Goal: Task Accomplishment & Management: Complete application form

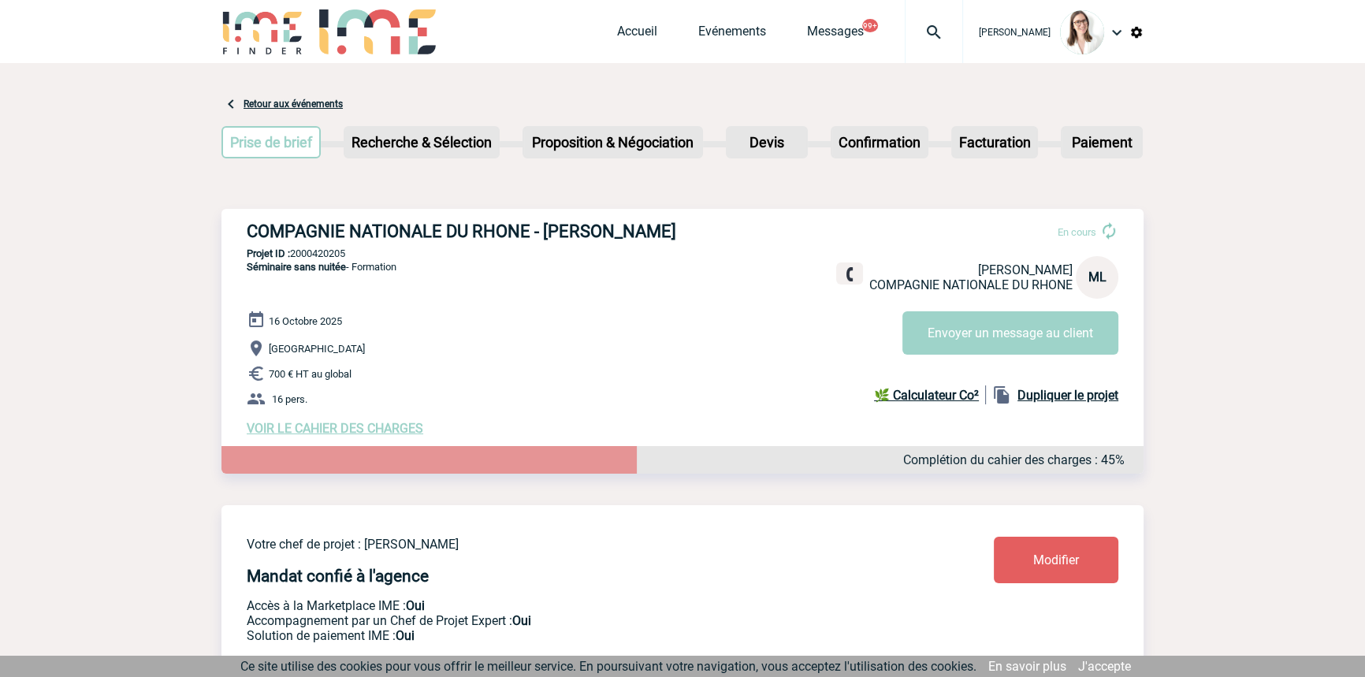
click at [906, 27] on img at bounding box center [934, 32] width 57 height 19
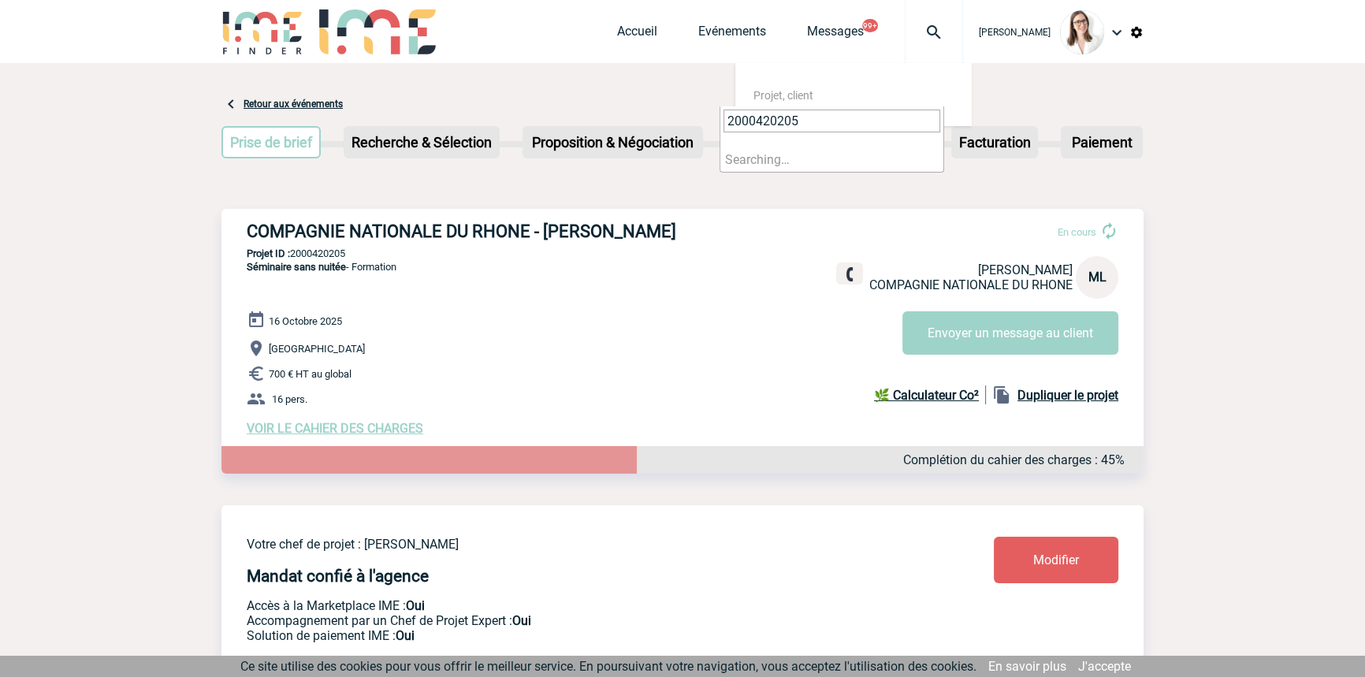
type input "2000420205"
click at [817, 154] on li "Searching…" at bounding box center [831, 159] width 223 height 24
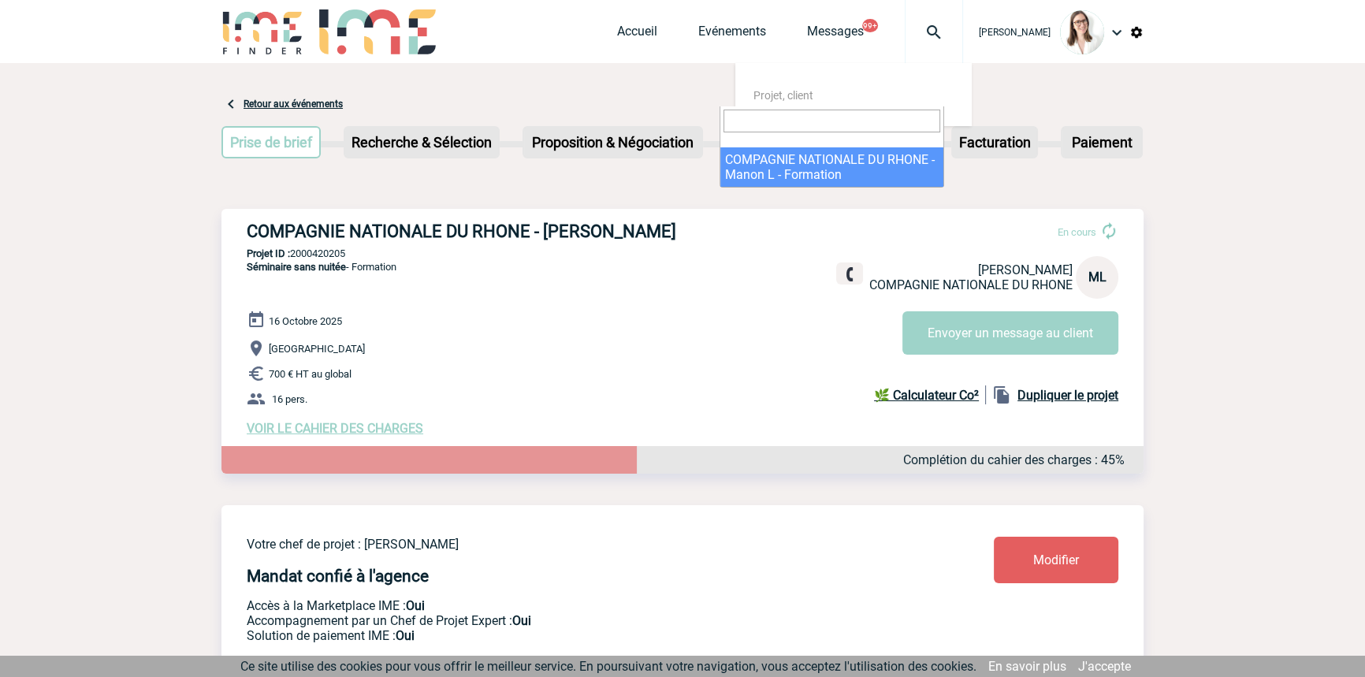
select select "19706"
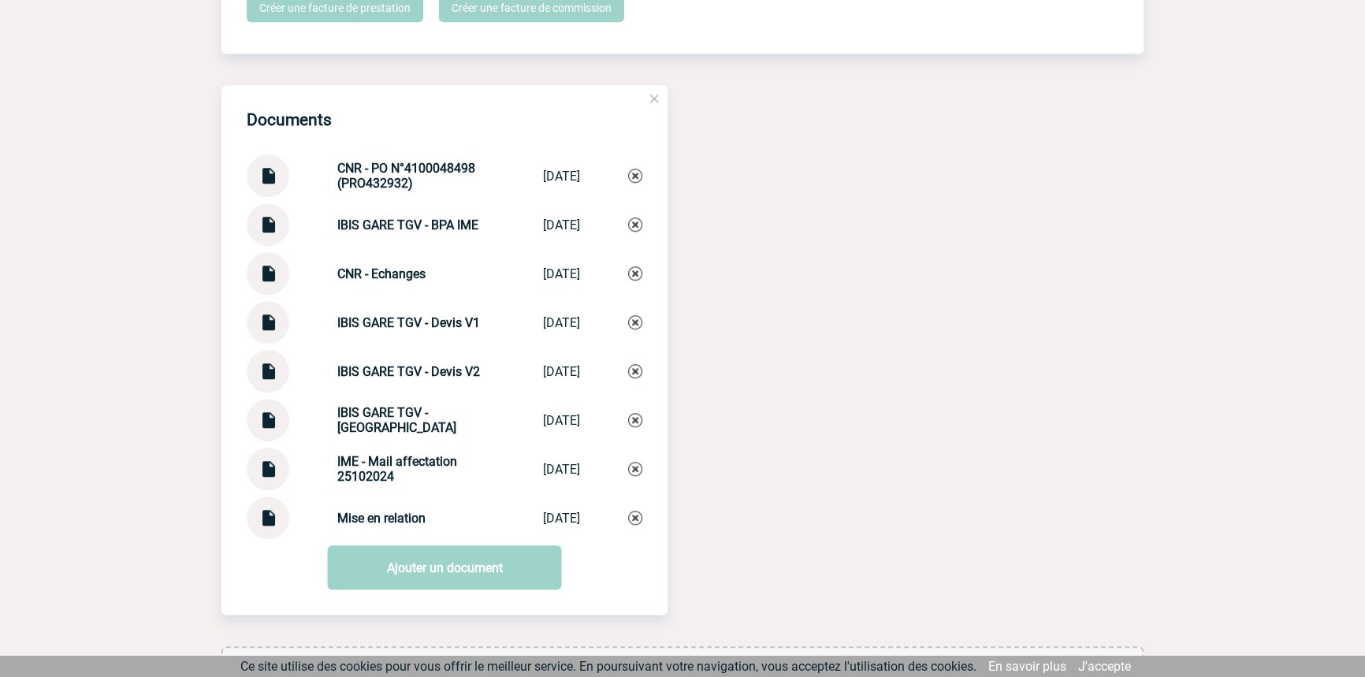
scroll to position [1666, 0]
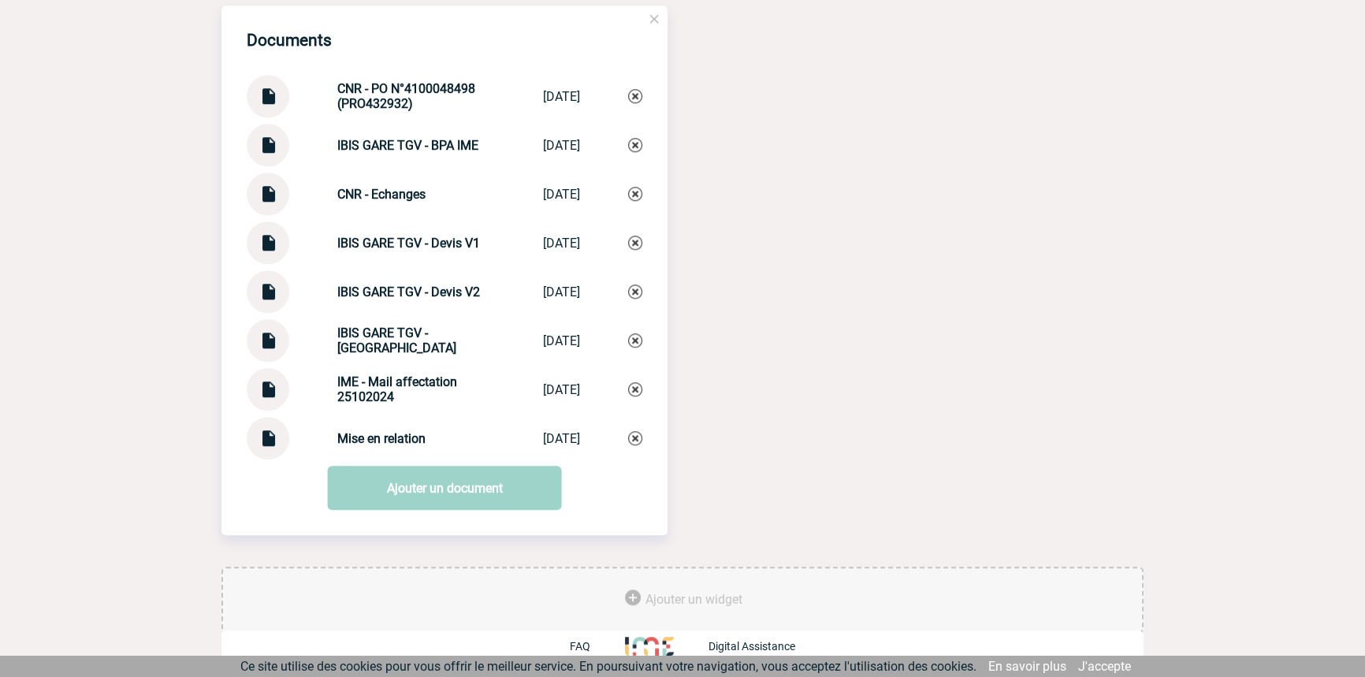
click at [385, 426] on div "Mise en relation Mise en relation 09/10/2025" at bounding box center [445, 438] width 396 height 43
click at [385, 425] on div "Mise en relation Mise en relation 09/10/2025" at bounding box center [445, 438] width 396 height 43
copy div "Mise en relation Mise en relation"
click at [636, 441] on img at bounding box center [635, 438] width 14 height 14
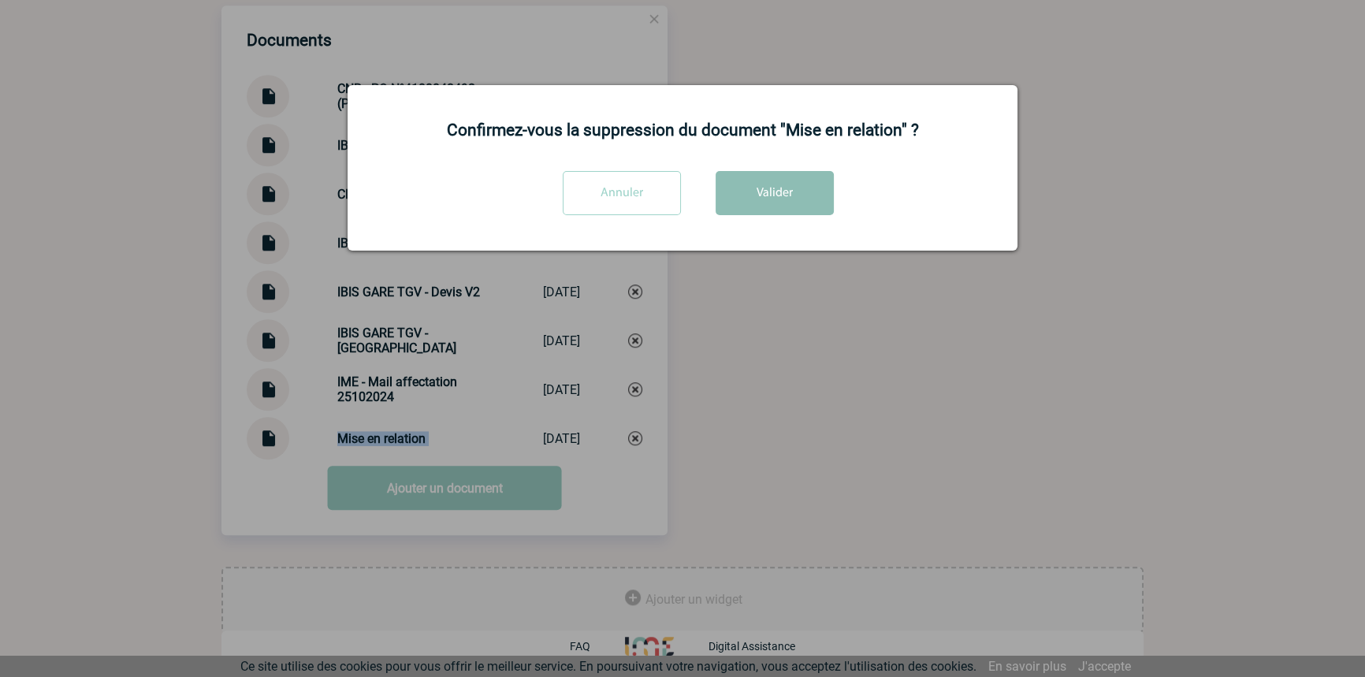
click at [752, 206] on button "Valider" at bounding box center [775, 193] width 118 height 44
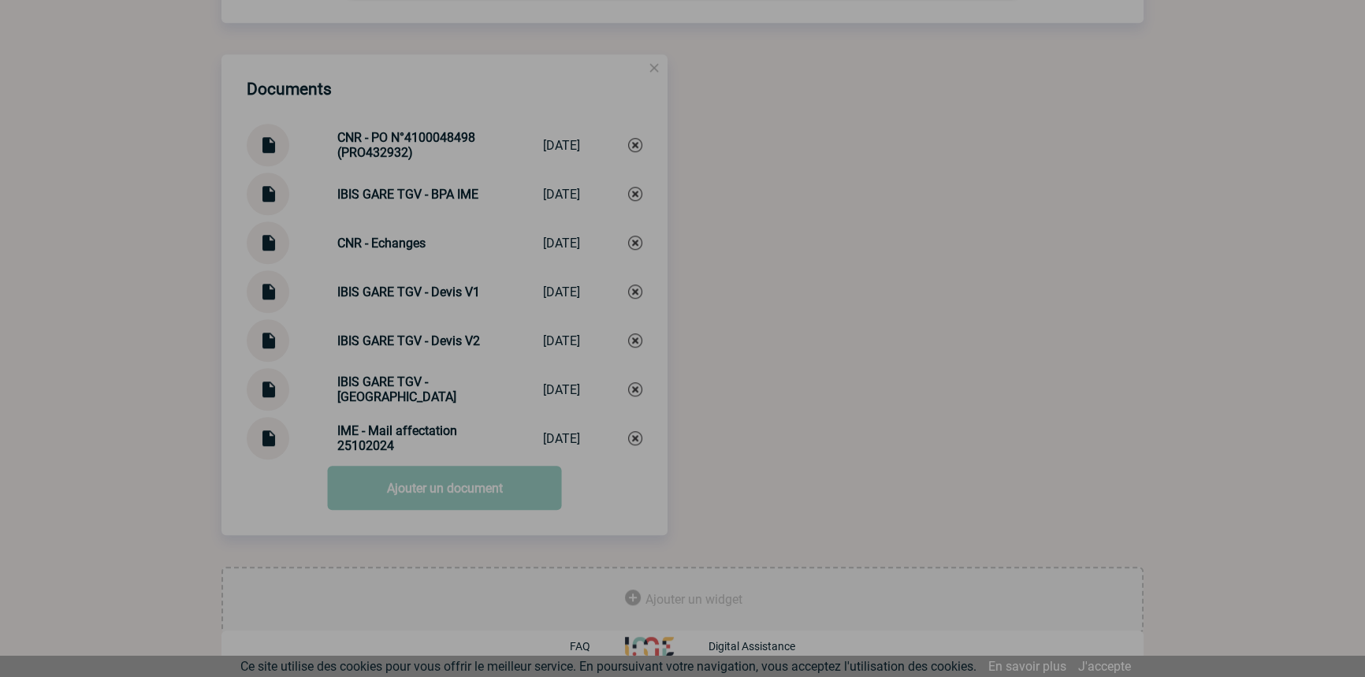
scroll to position [1616, 0]
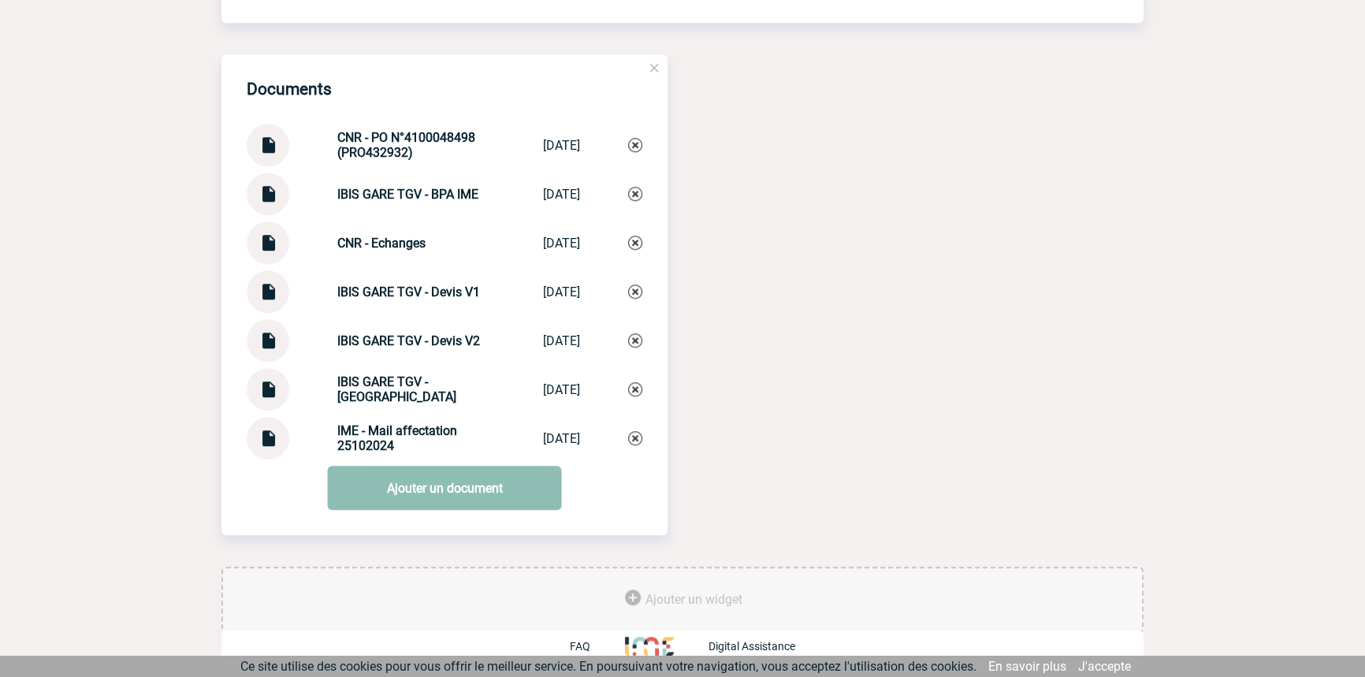
click at [401, 484] on link "Ajouter un document" at bounding box center [445, 488] width 234 height 44
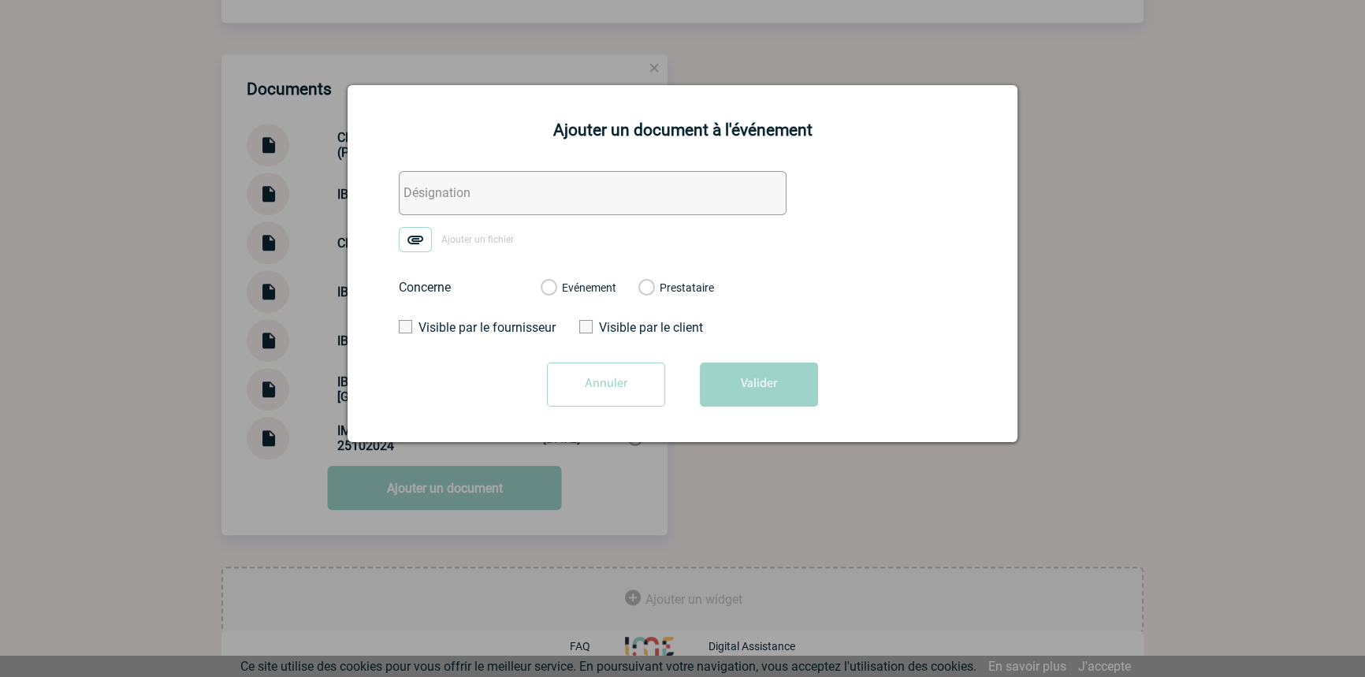
click at [463, 195] on input "text" at bounding box center [593, 193] width 388 height 44
paste input "Mise en relation"
type input "Mise en relation"
click at [428, 230] on img at bounding box center [415, 239] width 33 height 25
click at [0, 0] on input "Ajouter un fichier" at bounding box center [0, 0] width 0 height 0
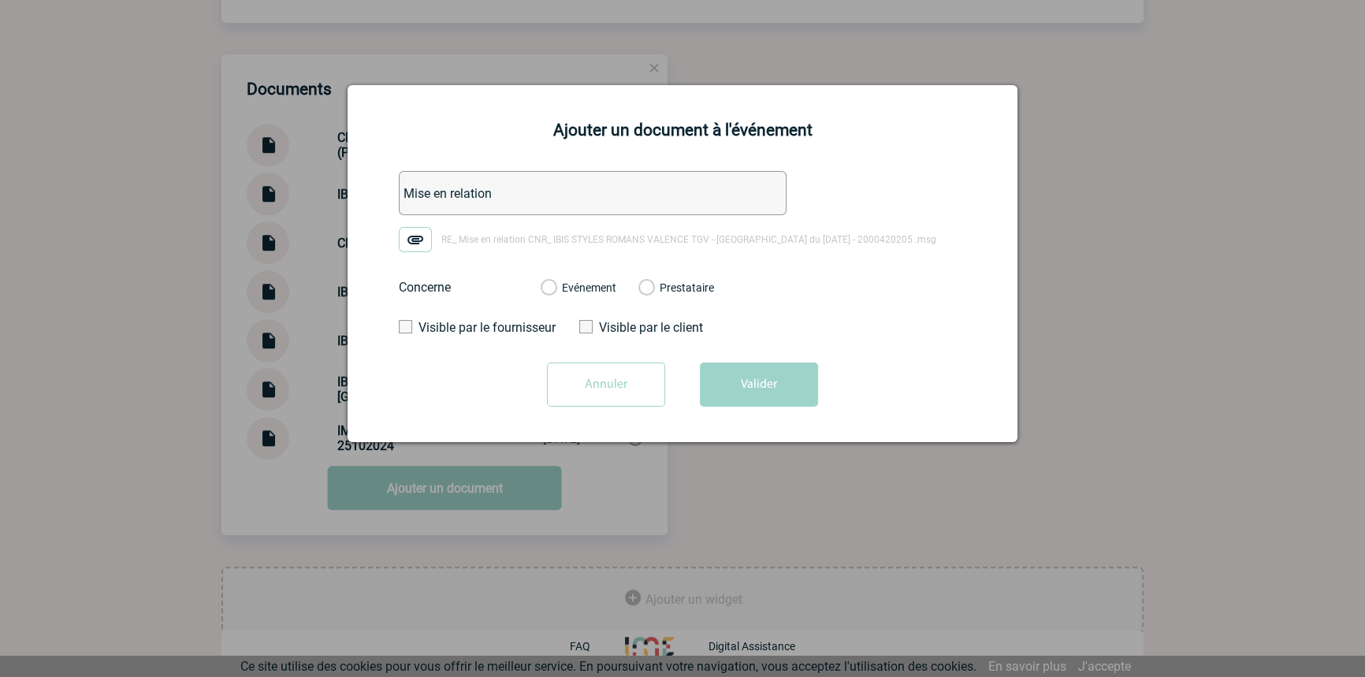
click at [556, 292] on label "Evénement" at bounding box center [548, 288] width 15 height 14
click at [0, 0] on input "Evénement" at bounding box center [0, 0] width 0 height 0
click at [742, 388] on button "Valider" at bounding box center [759, 385] width 118 height 44
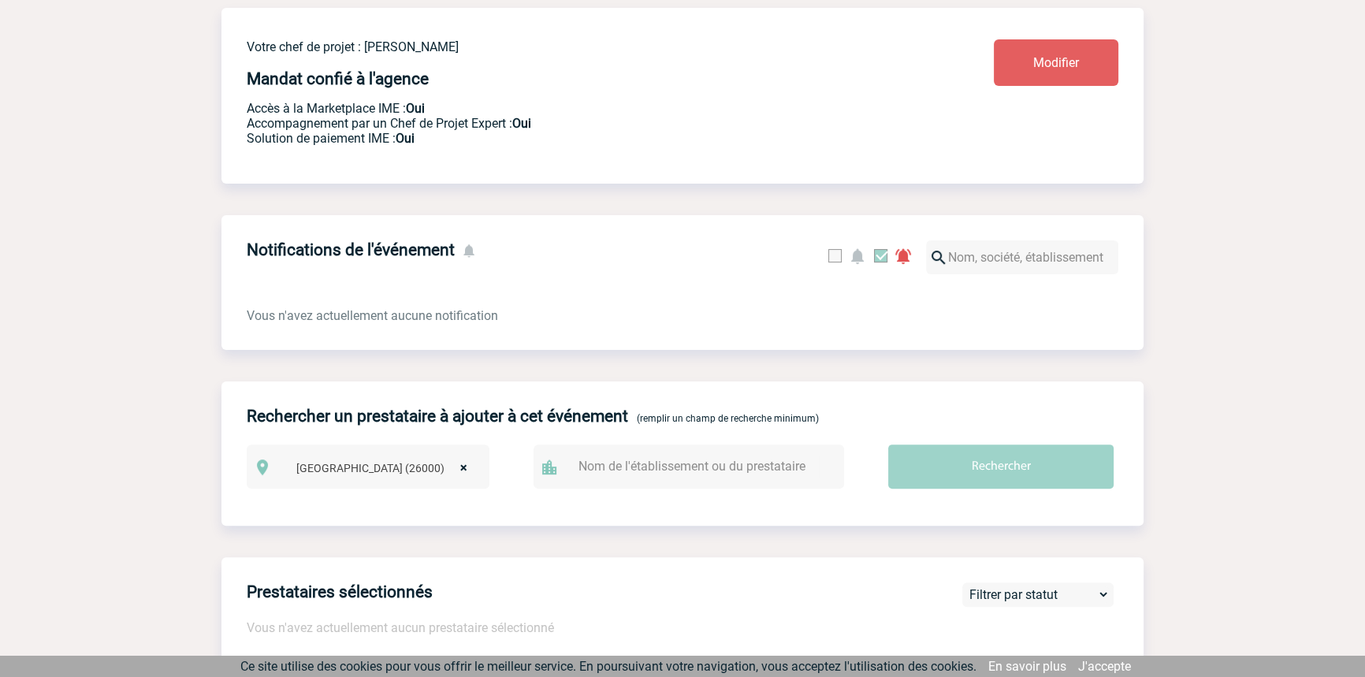
scroll to position [0, 0]
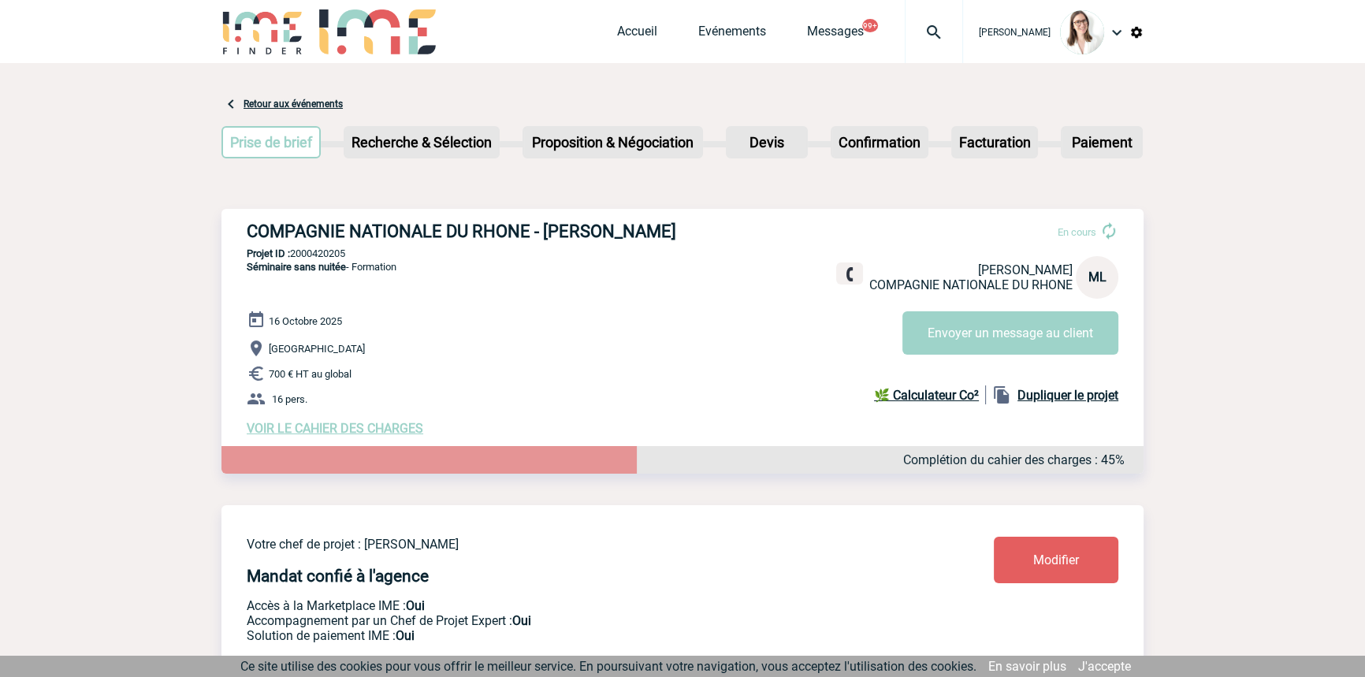
click at [922, 12] on div at bounding box center [934, 31] width 58 height 63
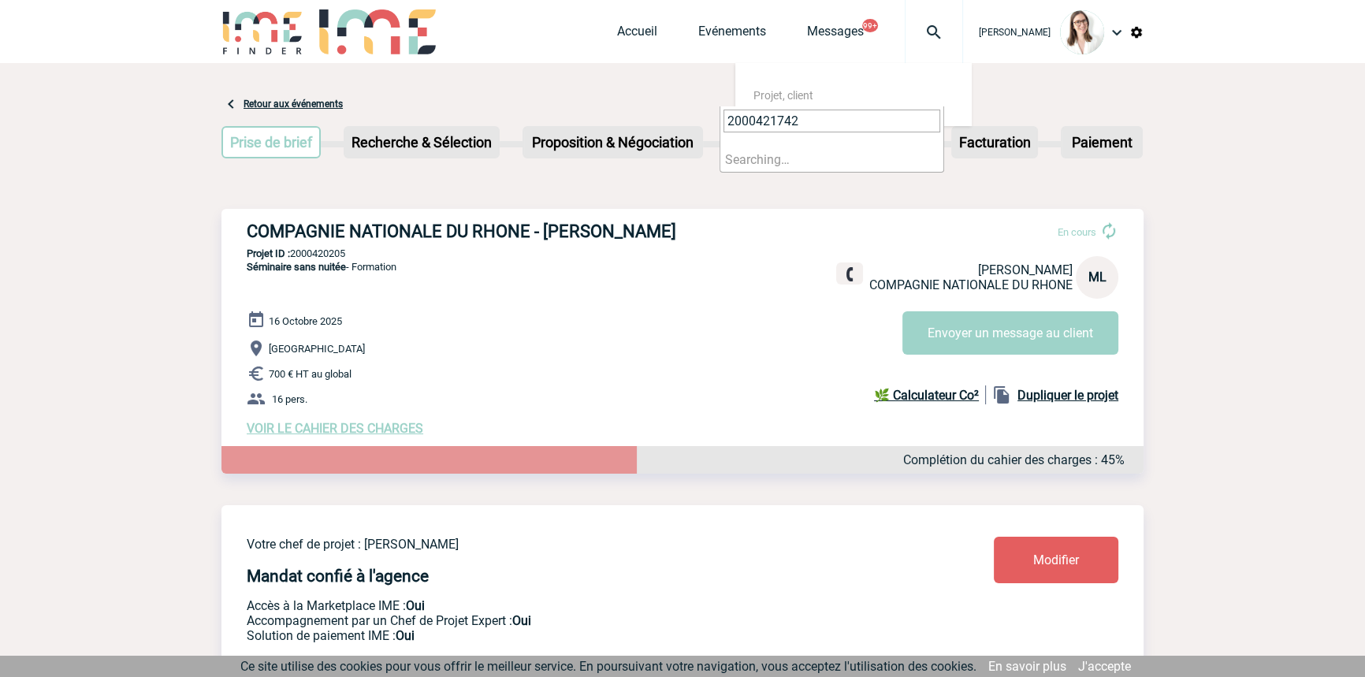
type input "2000421742"
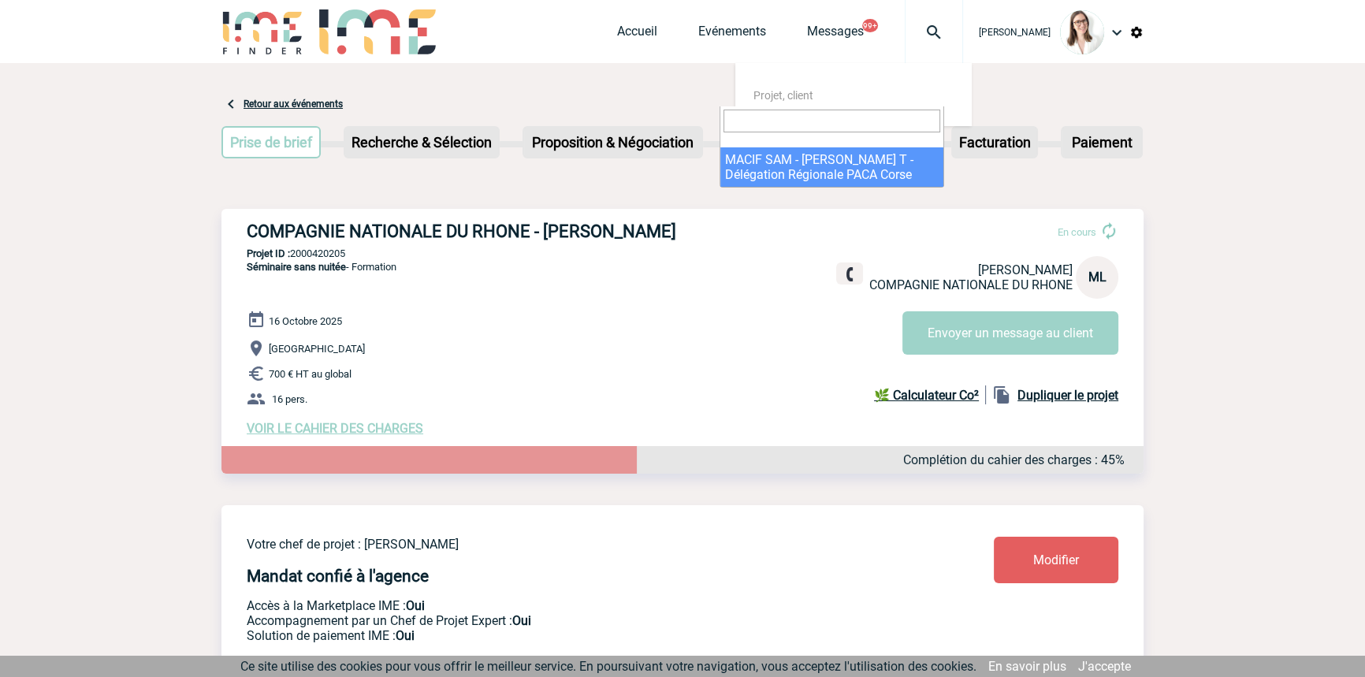
select select "21243"
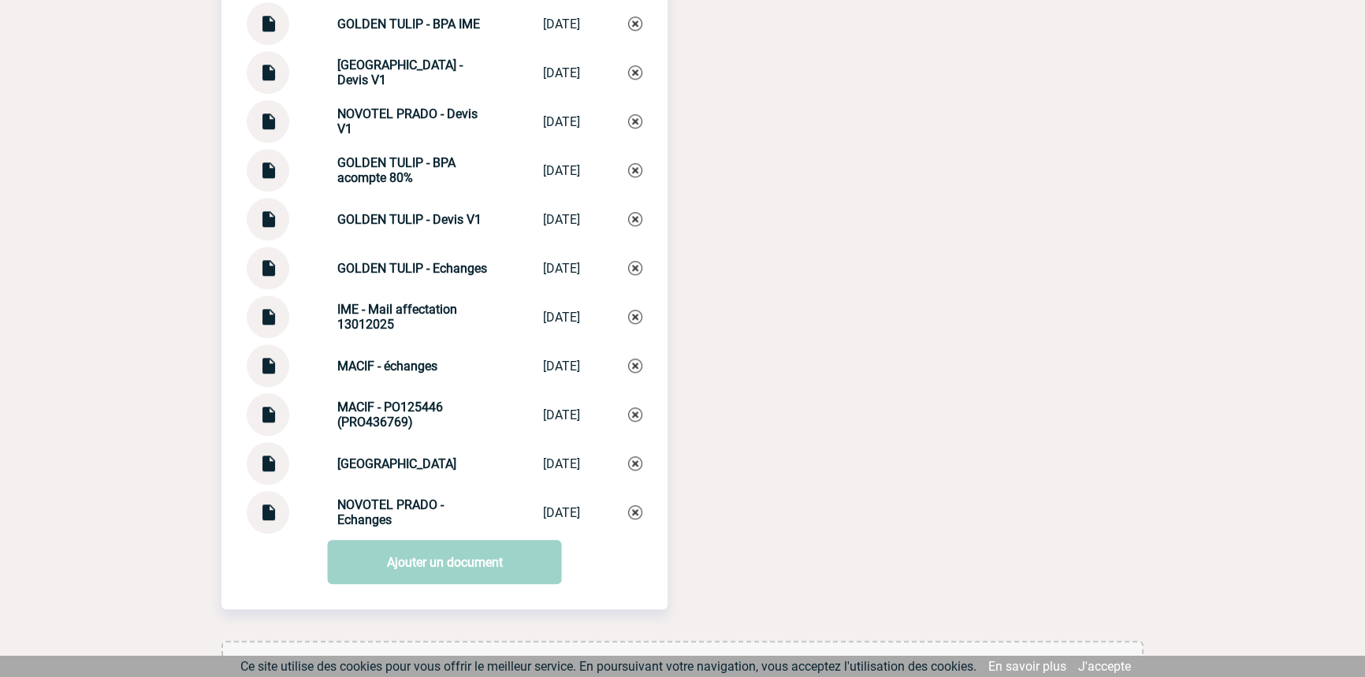
scroll to position [1813, 0]
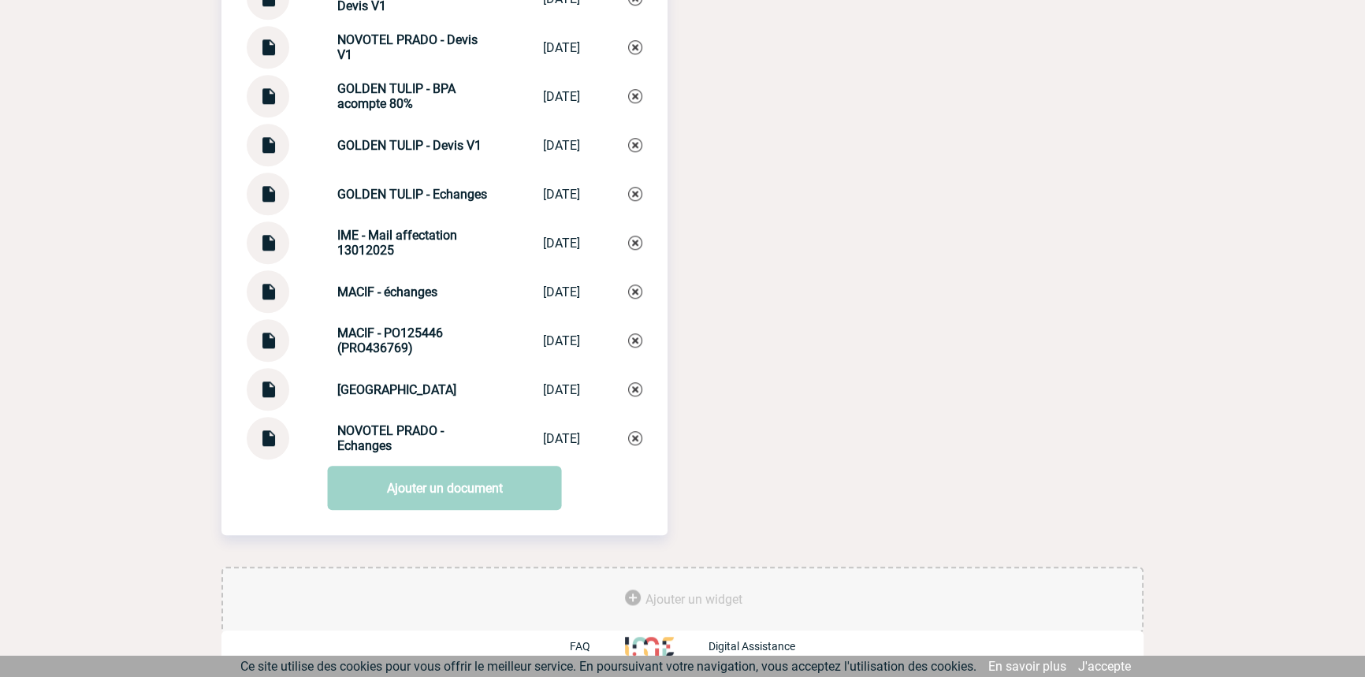
click at [273, 200] on img at bounding box center [268, 188] width 20 height 31
drag, startPoint x: 389, startPoint y: 195, endPoint x: 395, endPoint y: 188, distance: 9.0
click at [392, 192] on strong "GOLDEN TULIP - Echanges" at bounding box center [412, 194] width 150 height 15
click at [400, 183] on div "GOLDEN TULIP - Echanges GOLDEN TULIP - ... 06/10/2025" at bounding box center [445, 194] width 396 height 43
click at [400, 181] on div "GOLDEN TULIP - Echanges GOLDEN TULIP - ... 06/10/2025" at bounding box center [445, 194] width 396 height 43
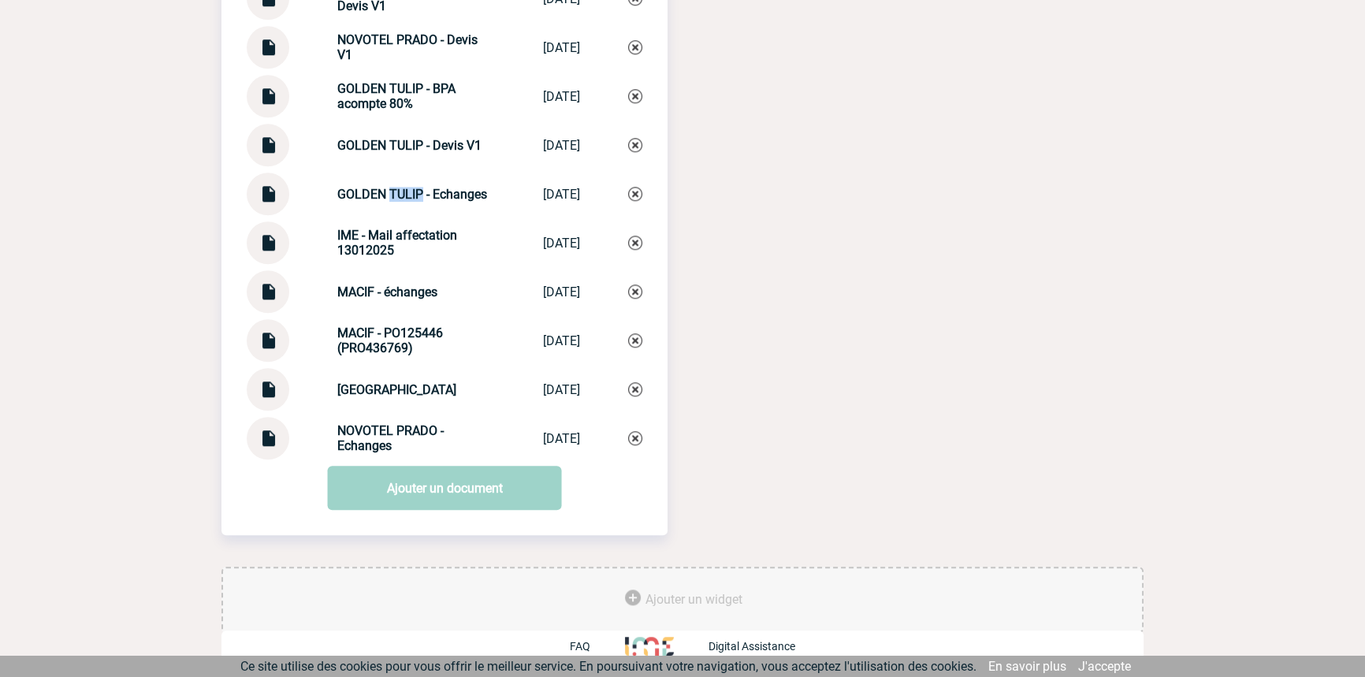
click at [401, 180] on div "GOLDEN TULIP - Echanges GOLDEN TULIP - ... 06/10/2025" at bounding box center [445, 194] width 396 height 43
click at [401, 181] on div "GOLDEN TULIP - Echanges GOLDEN TULIP - ... 06/10/2025" at bounding box center [445, 194] width 396 height 43
click at [401, 185] on div "GOLDEN TULIP - Echanges GOLDEN TULIP - ... 06/10/2025" at bounding box center [445, 194] width 396 height 43
click at [401, 186] on div "GOLDEN TULIP - Echanges GOLDEN TULIP - ... 06/10/2025" at bounding box center [445, 194] width 396 height 43
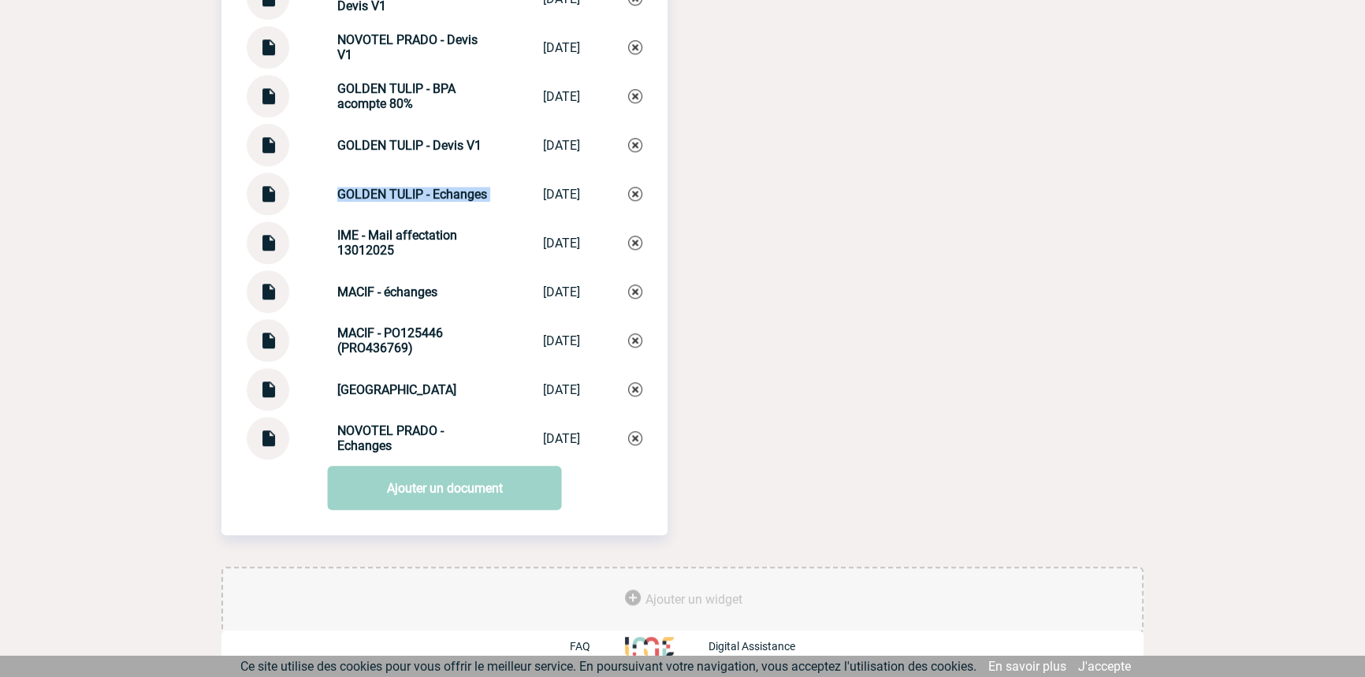
drag, startPoint x: 401, startPoint y: 186, endPoint x: 406, endPoint y: 236, distance: 50.7
click at [406, 236] on div "Documents GOLDEN TULIP - BPA IME GOLDEN TULIP -... 10/02/2025 MERCURE VIEUX-POR…" at bounding box center [444, 159] width 446 height 601
click at [413, 191] on strong "GOLDEN TULIP - Echanges" at bounding box center [412, 194] width 150 height 15
click at [412, 190] on strong "GOLDEN TULIP - Echanges" at bounding box center [412, 194] width 150 height 15
click at [412, 188] on strong "GOLDEN TULIP - Echanges" at bounding box center [412, 194] width 150 height 15
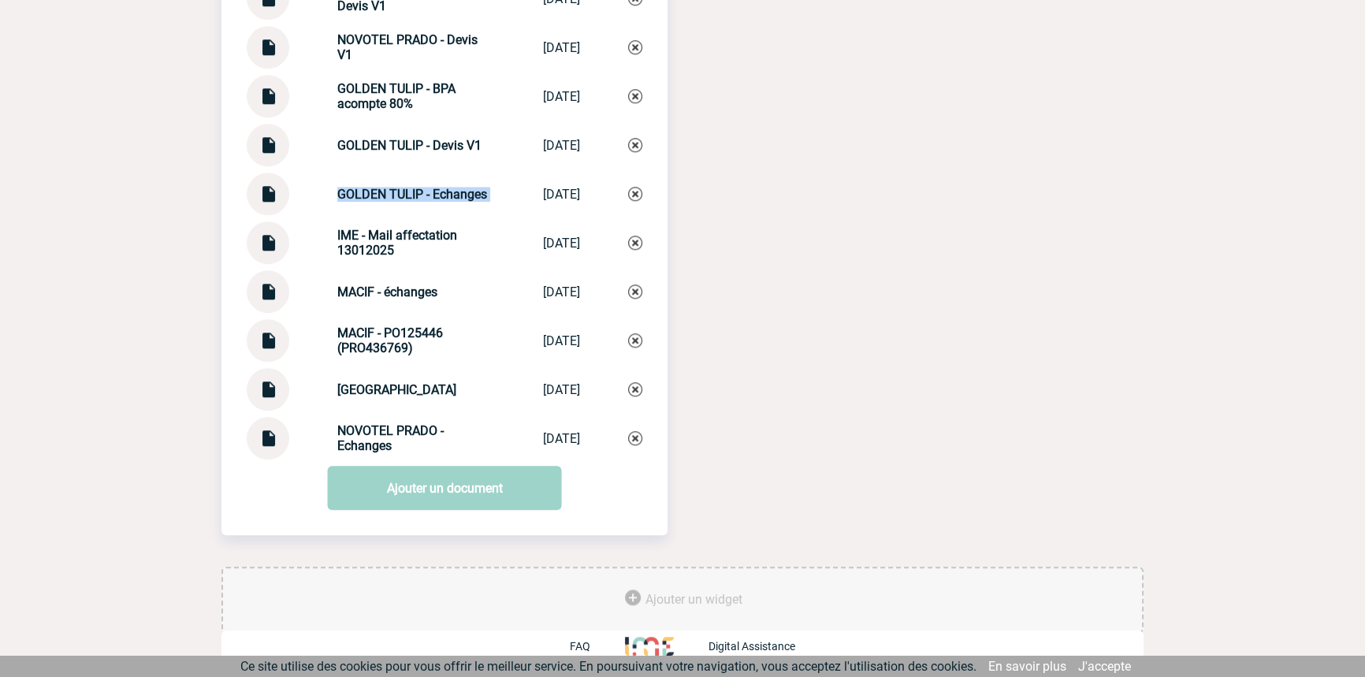
click at [412, 188] on strong "GOLDEN TULIP - Echanges" at bounding box center [412, 194] width 150 height 15
click at [636, 193] on img at bounding box center [635, 194] width 14 height 14
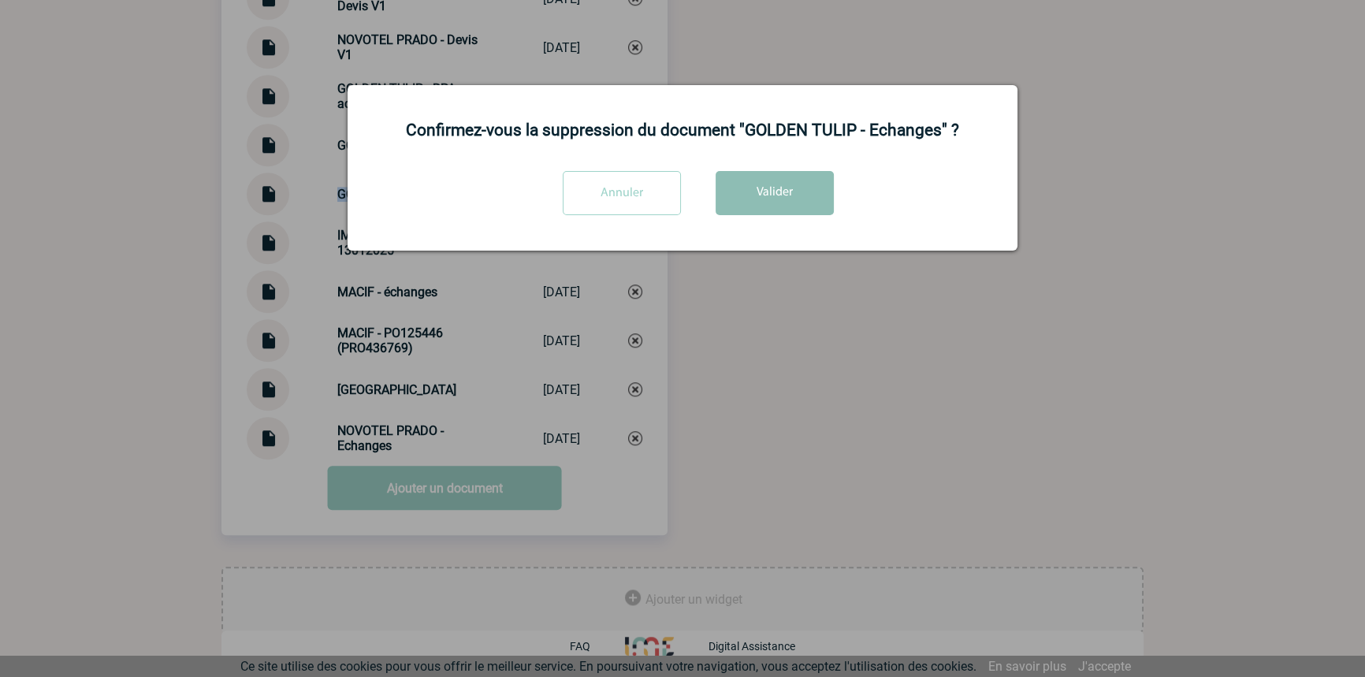
click at [779, 185] on button "Valider" at bounding box center [775, 193] width 118 height 44
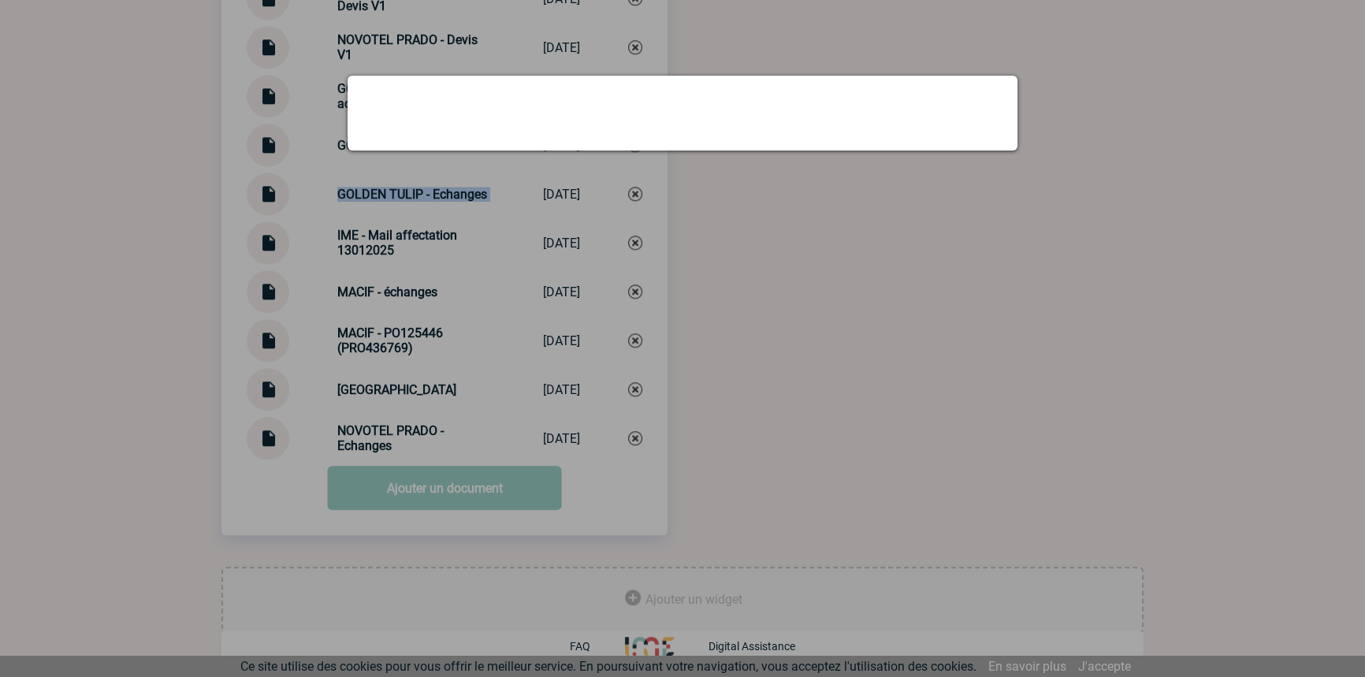
scroll to position [1764, 0]
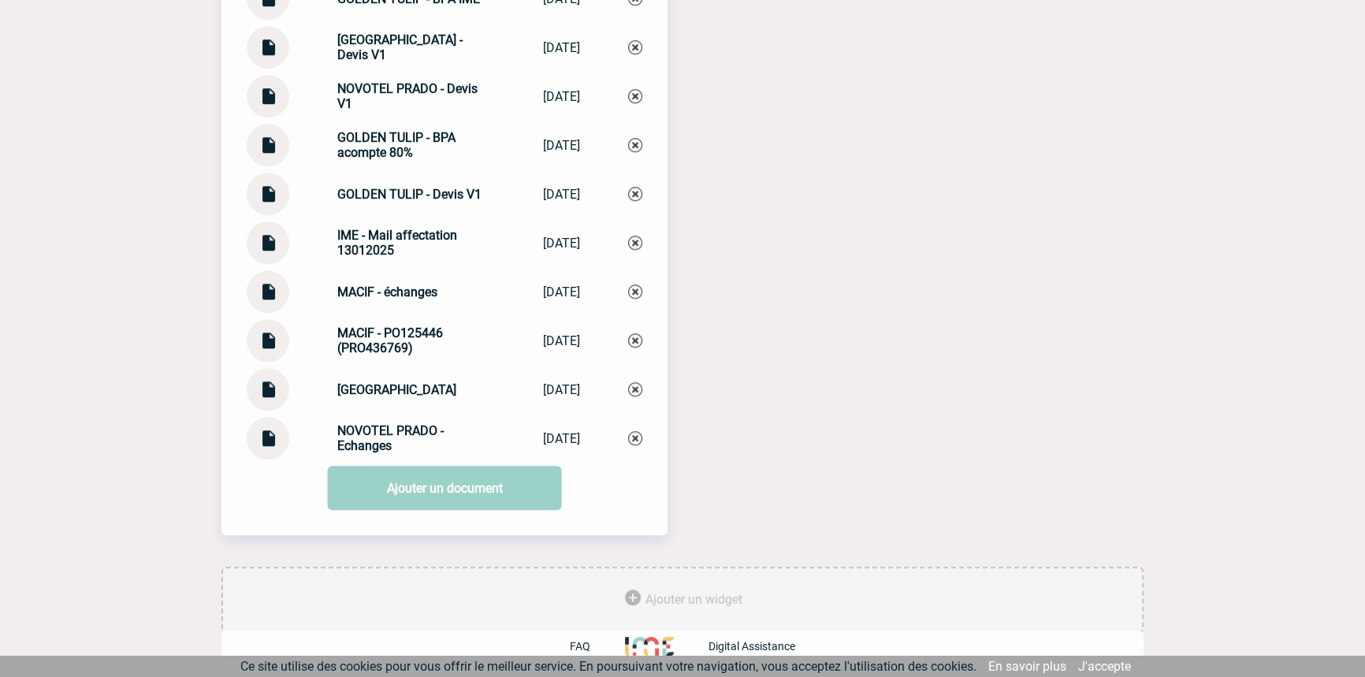
click at [414, 489] on link "Ajouter un document" at bounding box center [445, 488] width 234 height 44
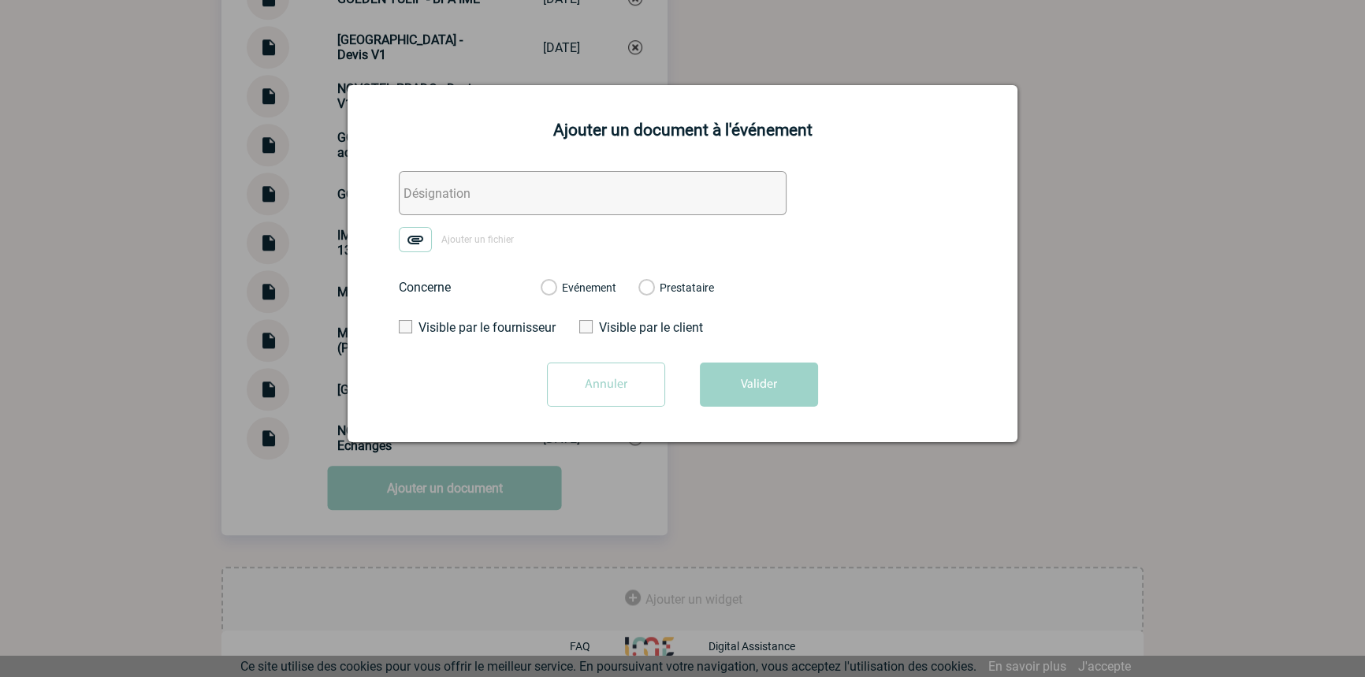
click at [452, 214] on input "text" at bounding box center [593, 193] width 388 height 44
paste input "GOLDEN TULIP - Echanges"
type input "GOLDEN TULIP - Echanges"
click at [421, 234] on img at bounding box center [415, 239] width 33 height 25
click at [0, 0] on input "Ajouter un fichier" at bounding box center [0, 0] width 0 height 0
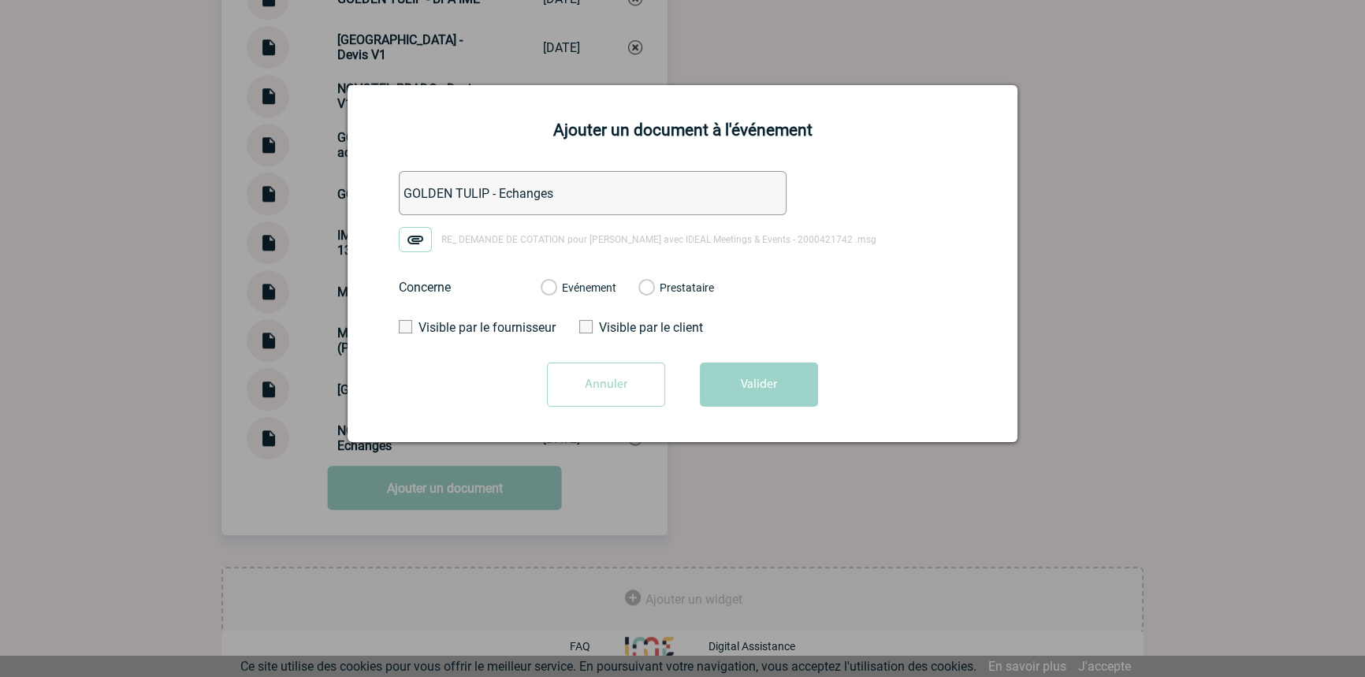
click at [556, 287] on label "Evénement" at bounding box center [548, 288] width 15 height 14
click at [0, 0] on input "Evénement" at bounding box center [0, 0] width 0 height 0
drag, startPoint x: 746, startPoint y: 377, endPoint x: 744, endPoint y: 427, distance: 49.7
click at [747, 377] on button "Valider" at bounding box center [759, 385] width 118 height 44
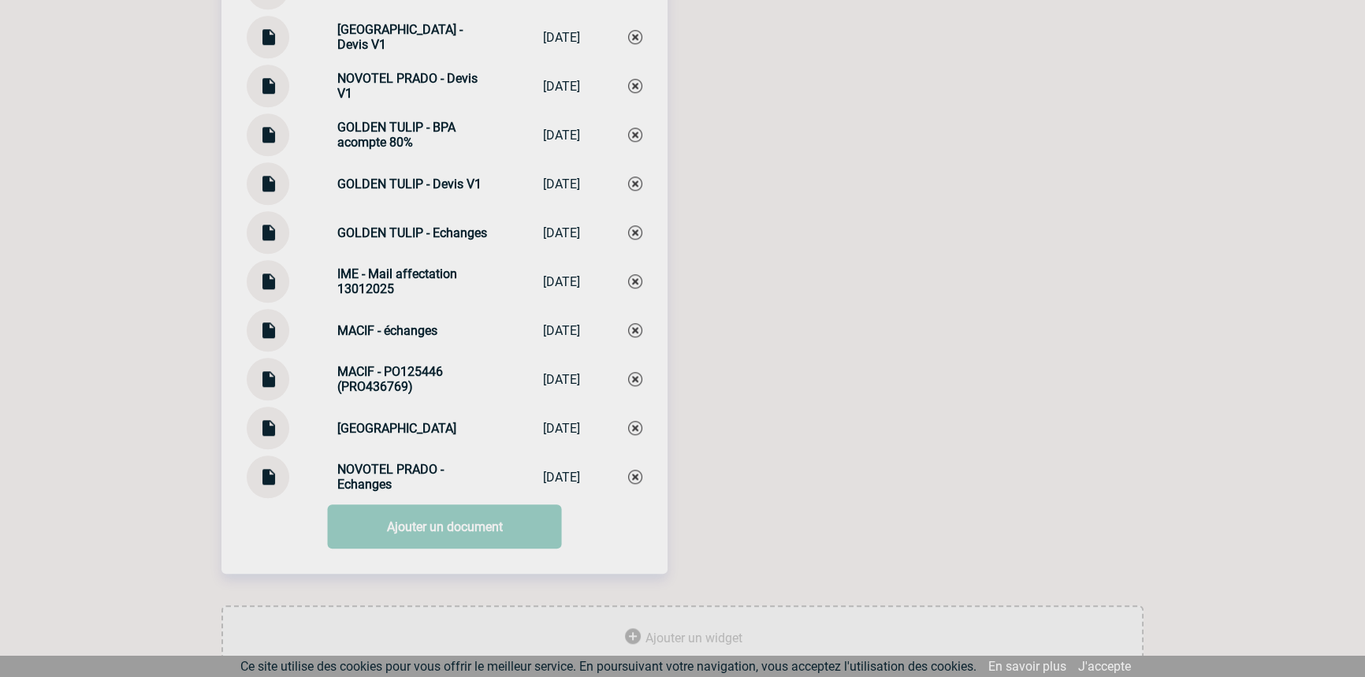
click at [275, 340] on img at bounding box center [268, 324] width 20 height 31
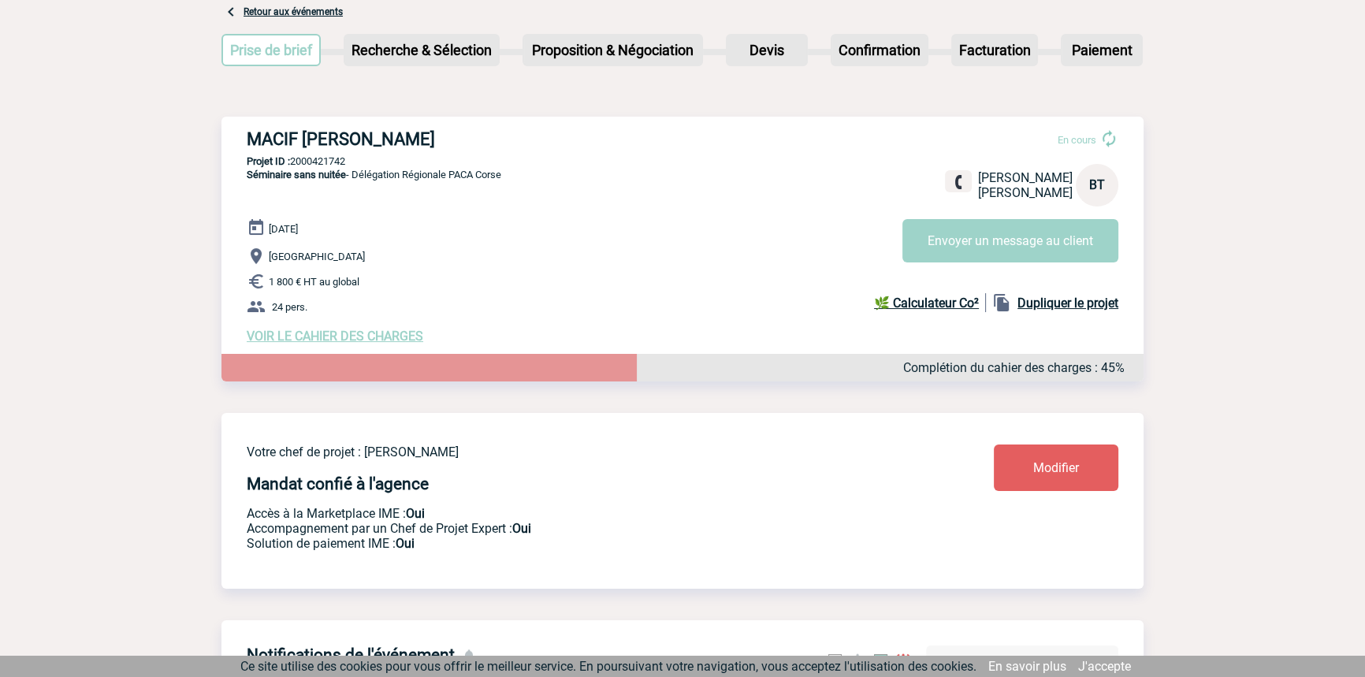
scroll to position [0, 0]
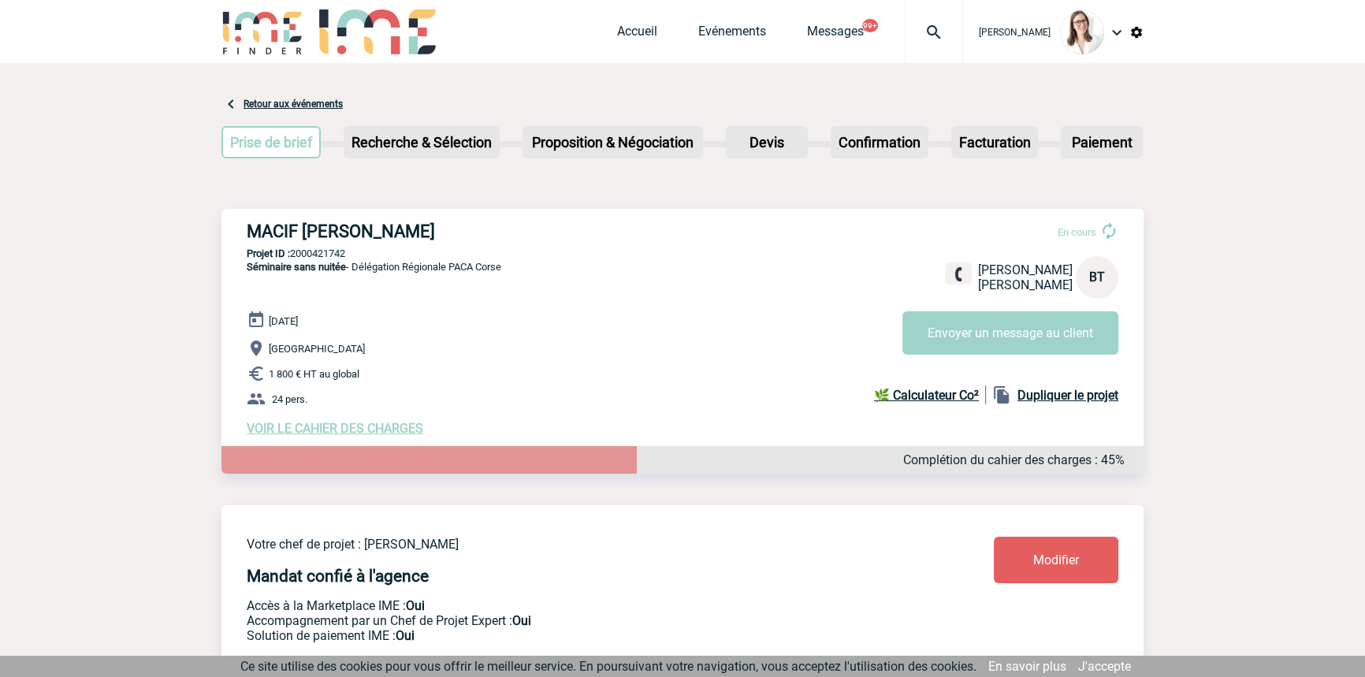
click at [906, 29] on img at bounding box center [934, 32] width 57 height 19
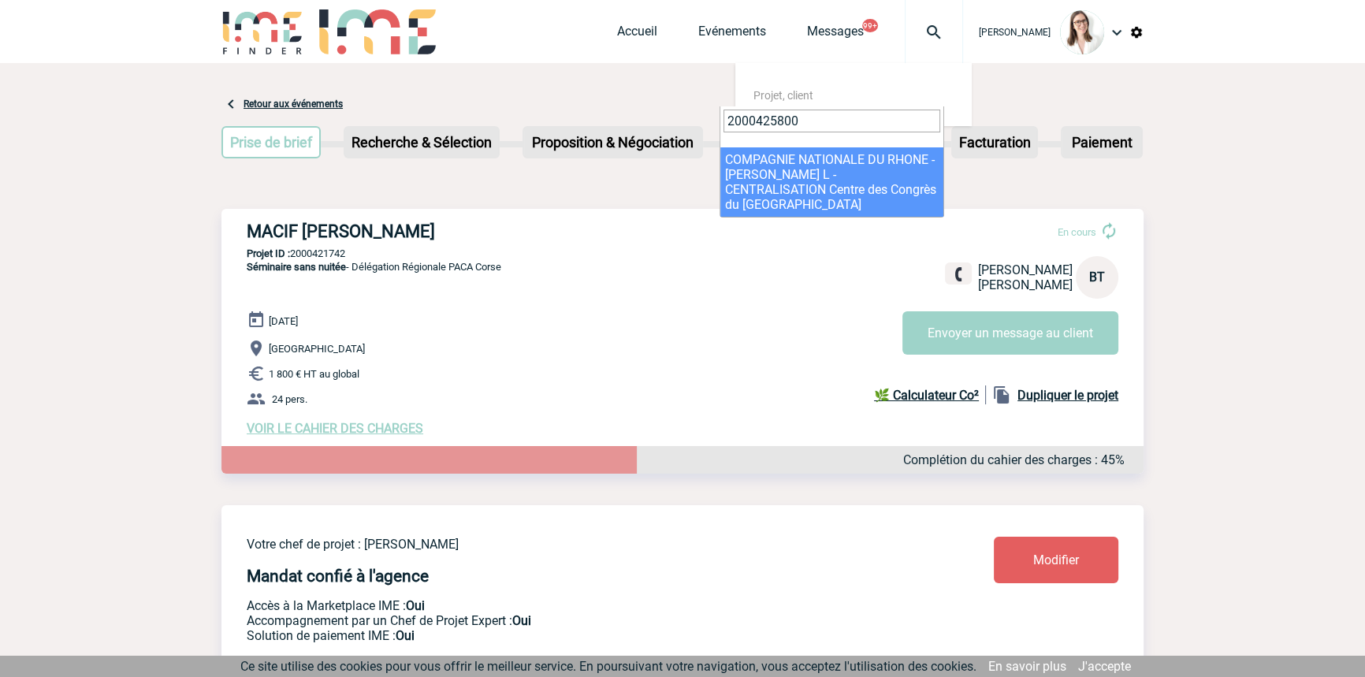
drag, startPoint x: 821, startPoint y: 115, endPoint x: 670, endPoint y: 126, distance: 151.7
paste input "1733"
type input "2000421733"
select select "21234"
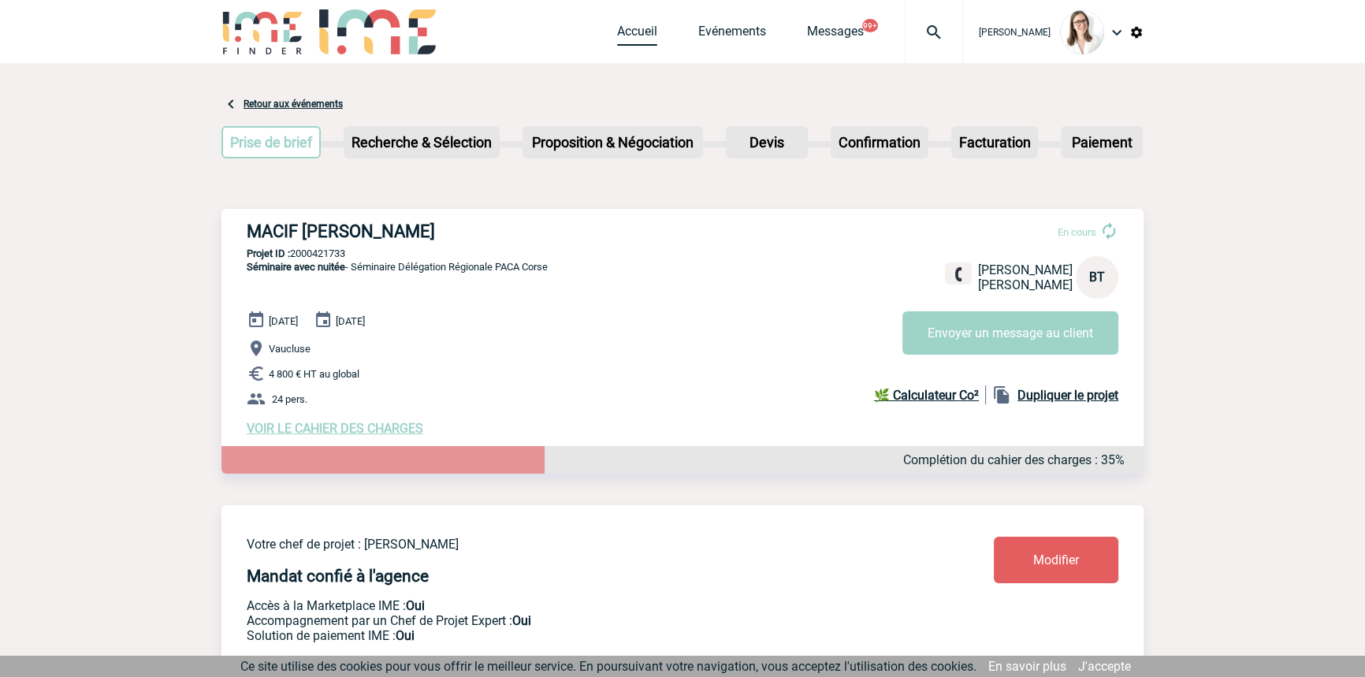
click at [617, 39] on link "Accueil" at bounding box center [637, 35] width 40 height 22
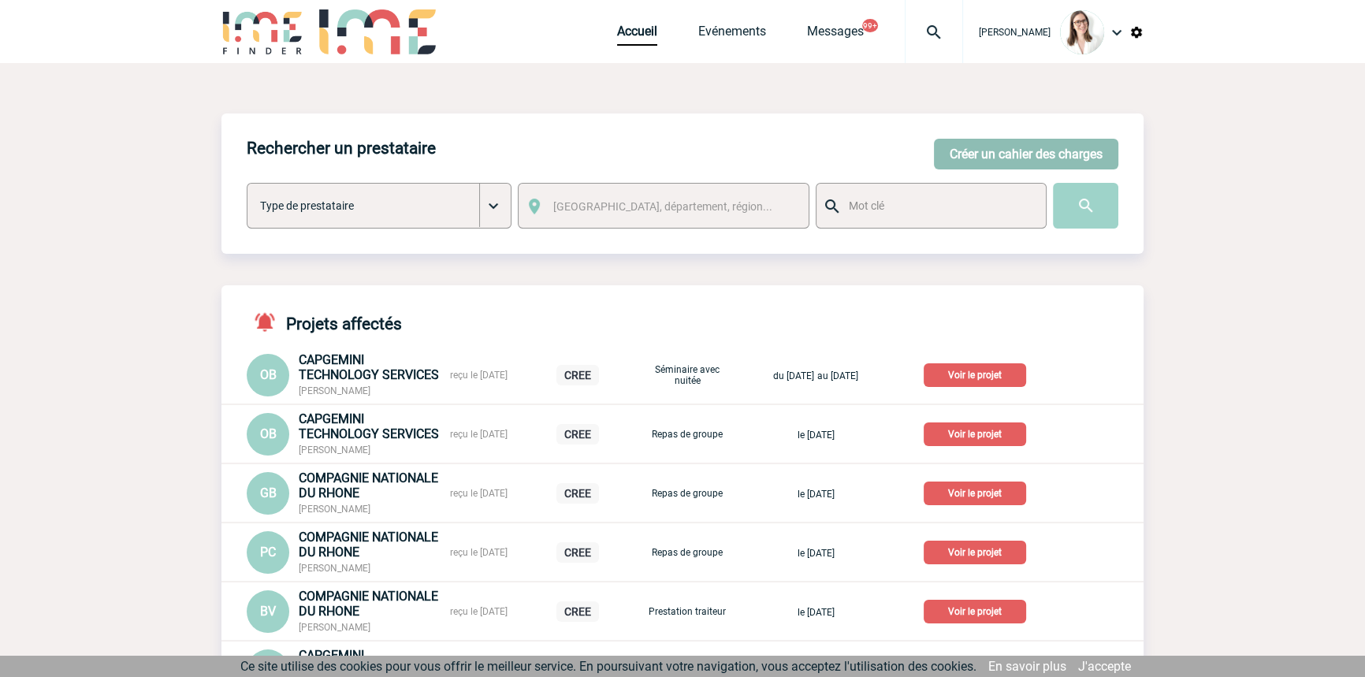
click at [961, 162] on button "Créer un cahier des charges" at bounding box center [1026, 154] width 184 height 31
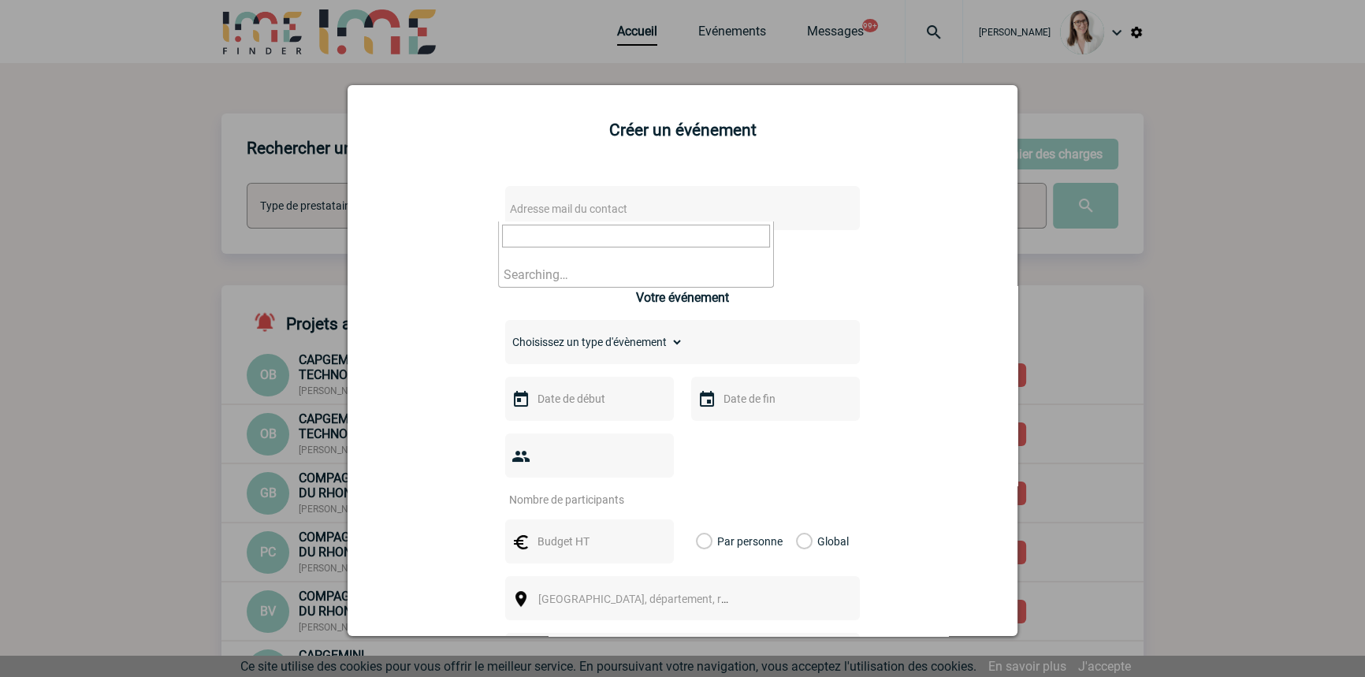
click at [544, 205] on span "Adresse mail du contact" at bounding box center [568, 209] width 117 height 13
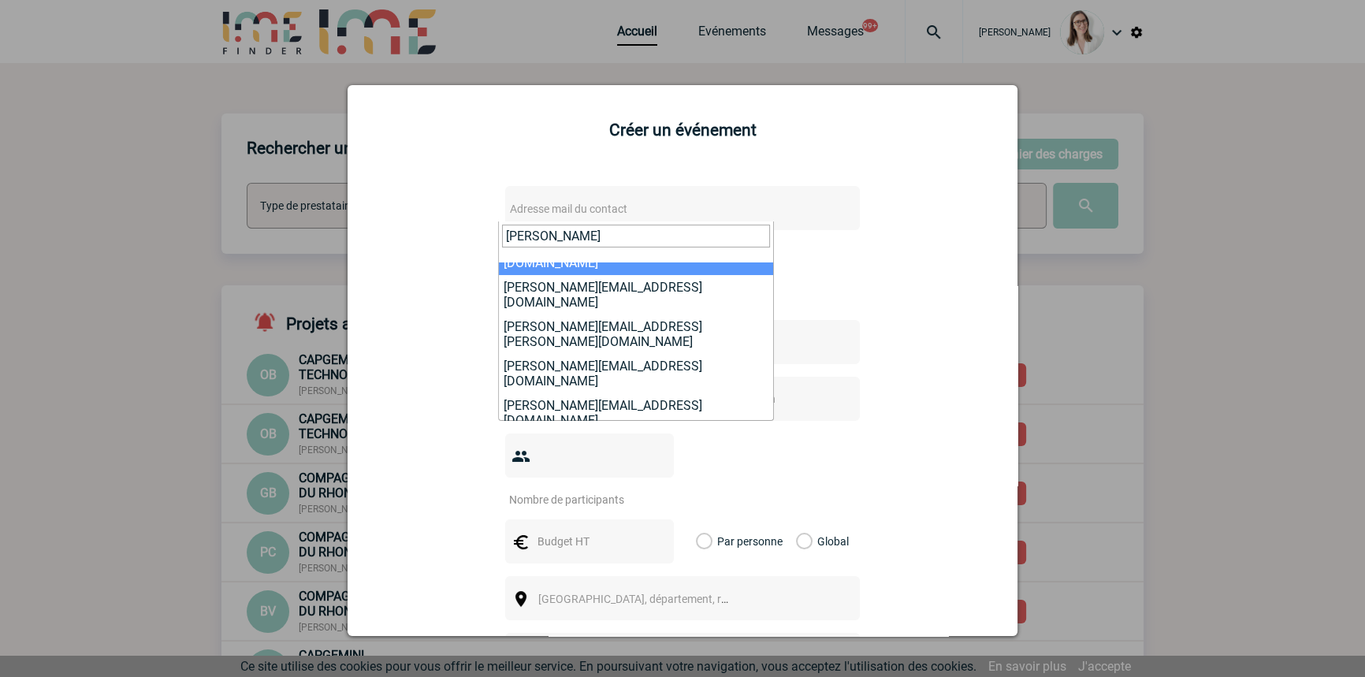
scroll to position [283, 0]
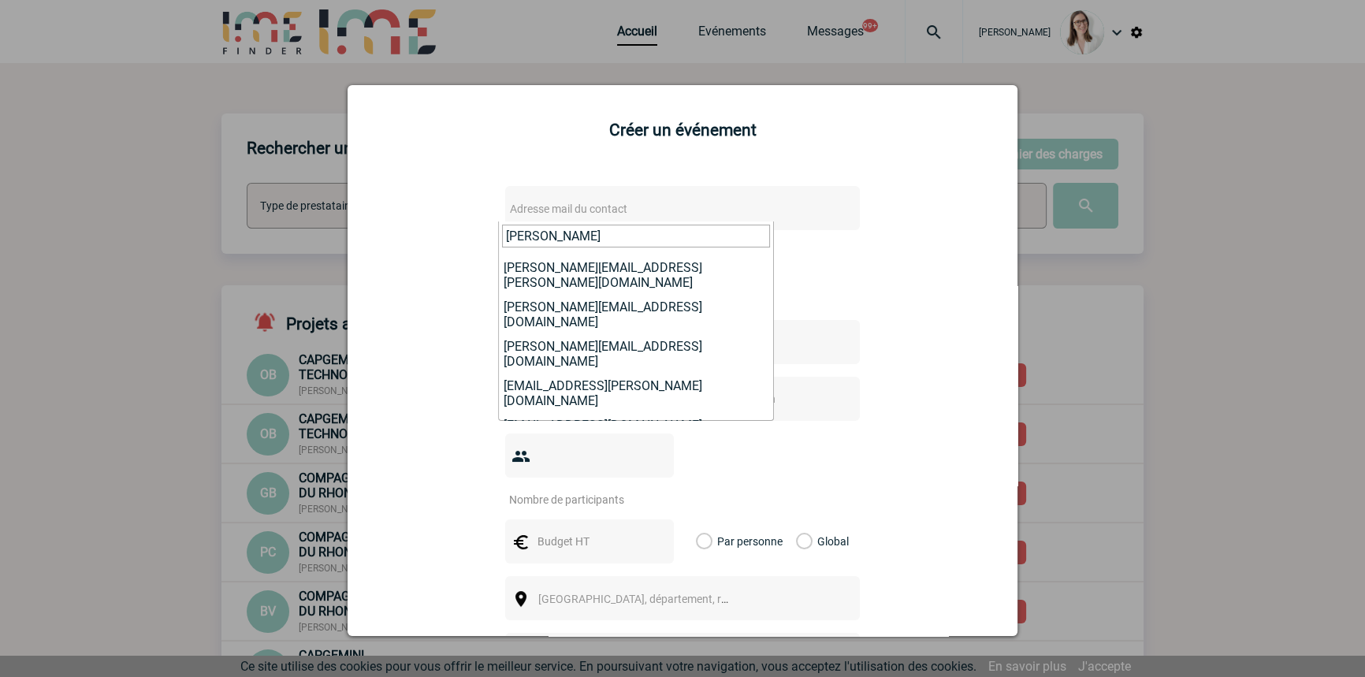
type input "[PERSON_NAME]"
select select "133151"
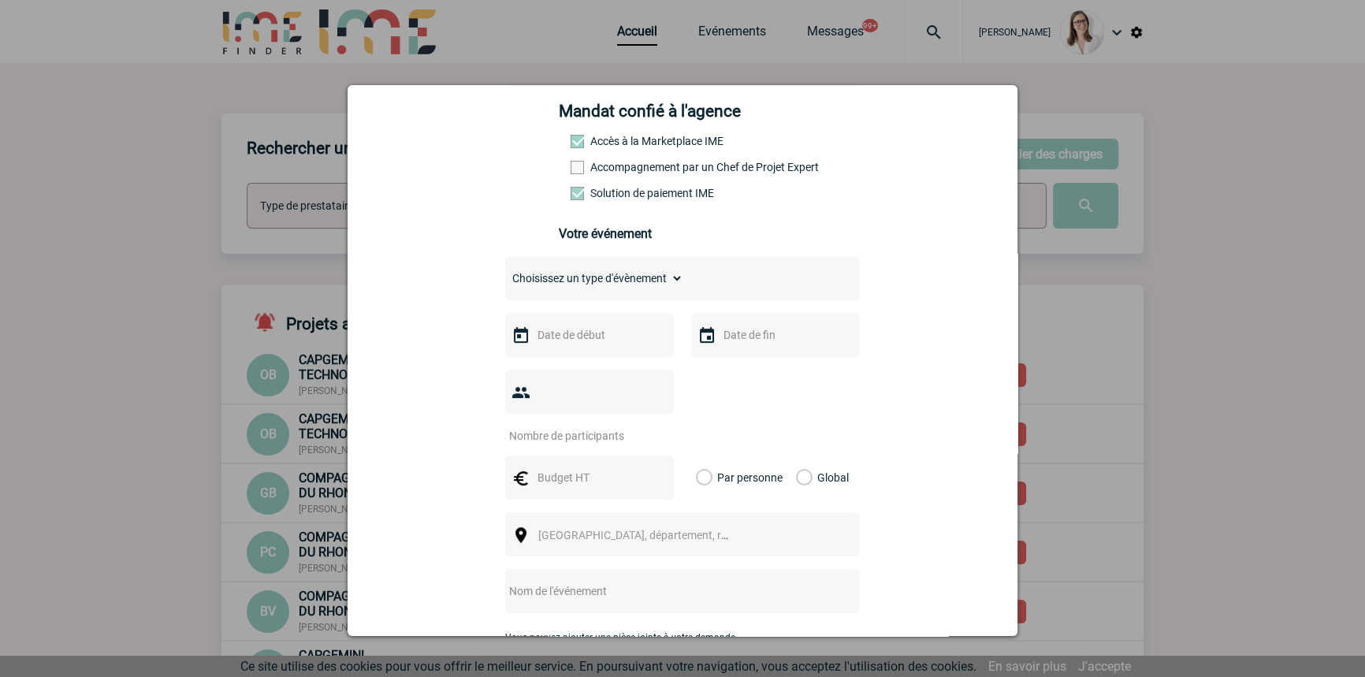
scroll to position [238, 0]
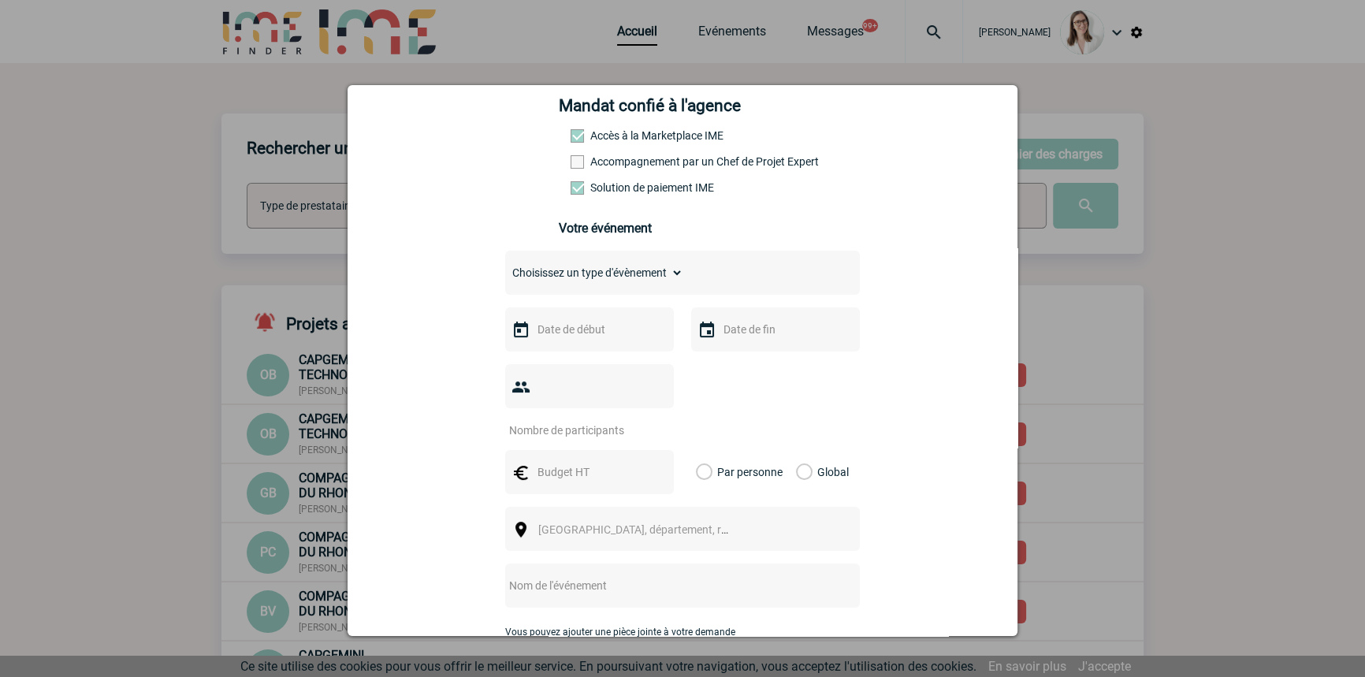
click at [583, 284] on select "Choisissez un type d'évènement Séminaire avec nuitée Séminaire sans nuitée Repa…" at bounding box center [594, 273] width 178 height 22
select select "5"
click at [505, 266] on select "Choisissez un type d'évènement Séminaire avec nuitée Séminaire sans nuitée Repa…" at bounding box center [594, 273] width 178 height 22
click at [569, 346] on div at bounding box center [589, 329] width 169 height 44
click at [569, 340] on input "text" at bounding box center [588, 329] width 109 height 20
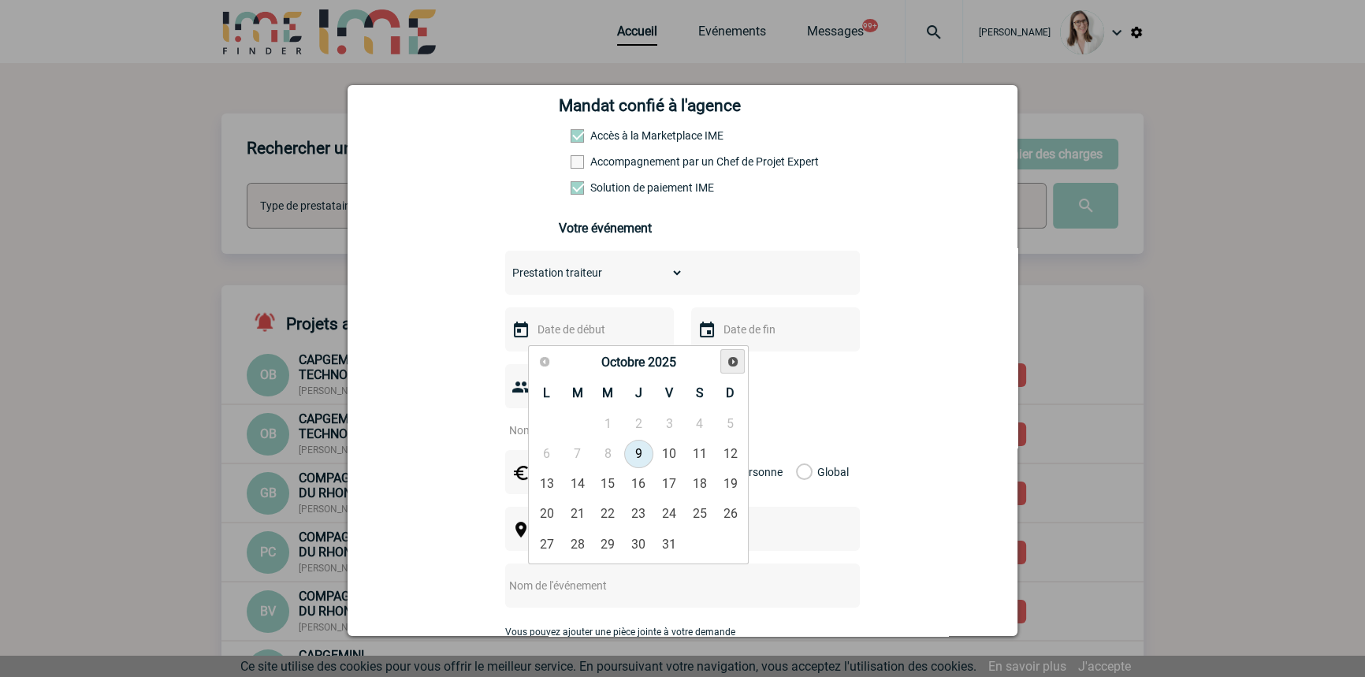
click at [737, 363] on span "Suivant" at bounding box center [733, 361] width 13 height 13
click at [584, 448] on link "9" at bounding box center [577, 454] width 29 height 28
type input "[DATE]"
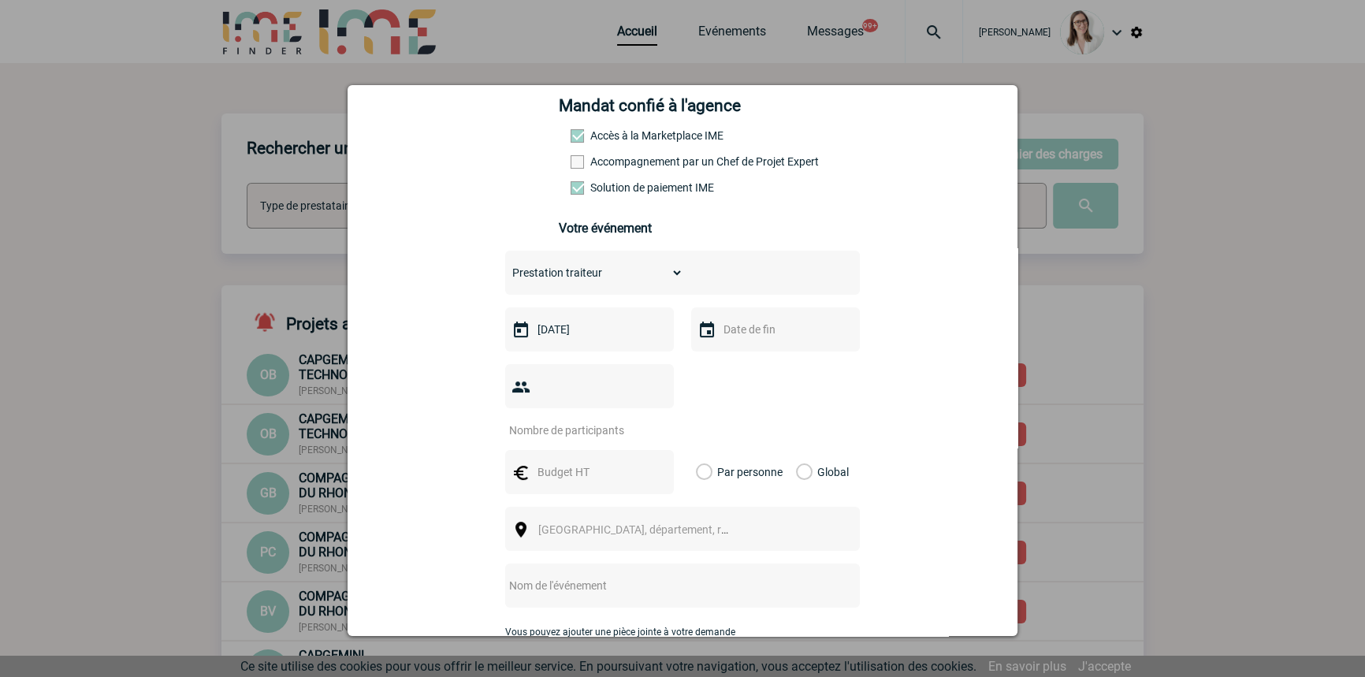
click at [733, 334] on input "text" at bounding box center [774, 329] width 109 height 20
click at [759, 452] on link "9" at bounding box center [763, 454] width 29 height 28
type input "[DATE]"
click at [582, 420] on input "number" at bounding box center [579, 430] width 148 height 20
type input "40"
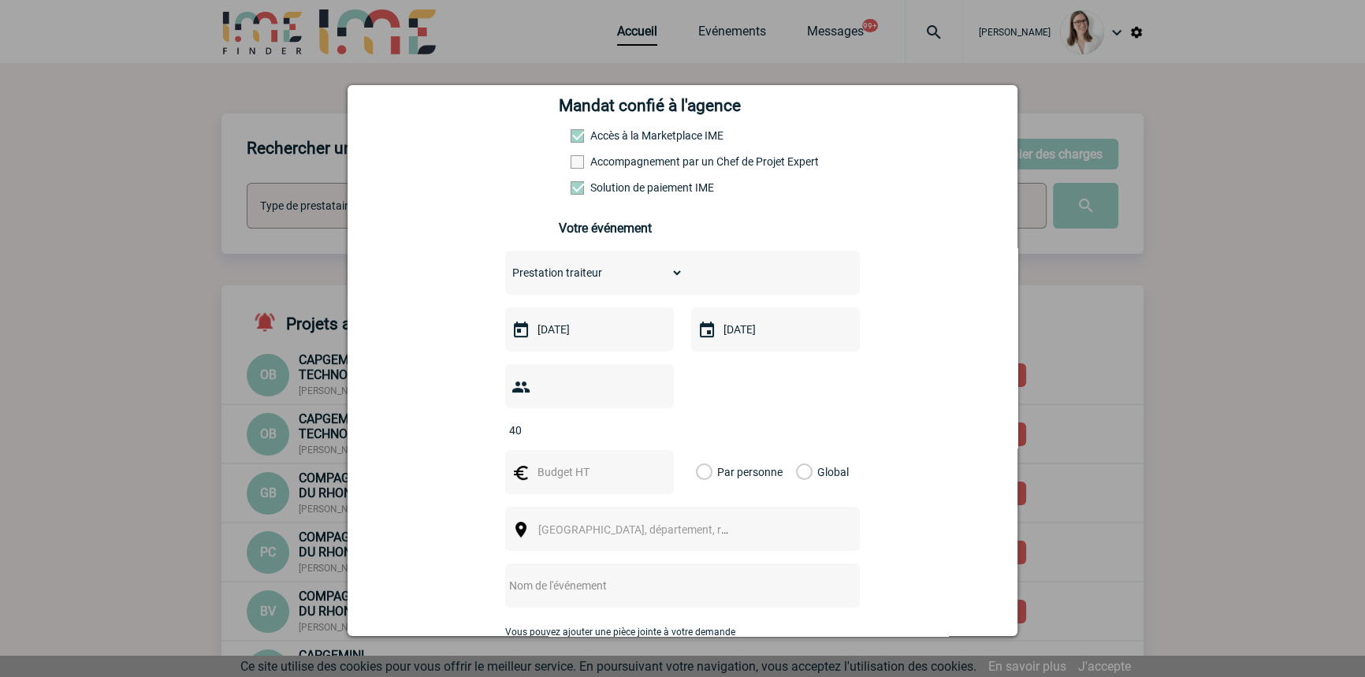
click at [534, 462] on input "text" at bounding box center [588, 472] width 109 height 20
type input "500"
click at [796, 452] on label "Global" at bounding box center [801, 472] width 10 height 44
click at [0, 0] on input "Global" at bounding box center [0, 0] width 0 height 0
click at [640, 523] on span "[GEOGRAPHIC_DATA], département, région..." at bounding box center [647, 529] width 219 height 13
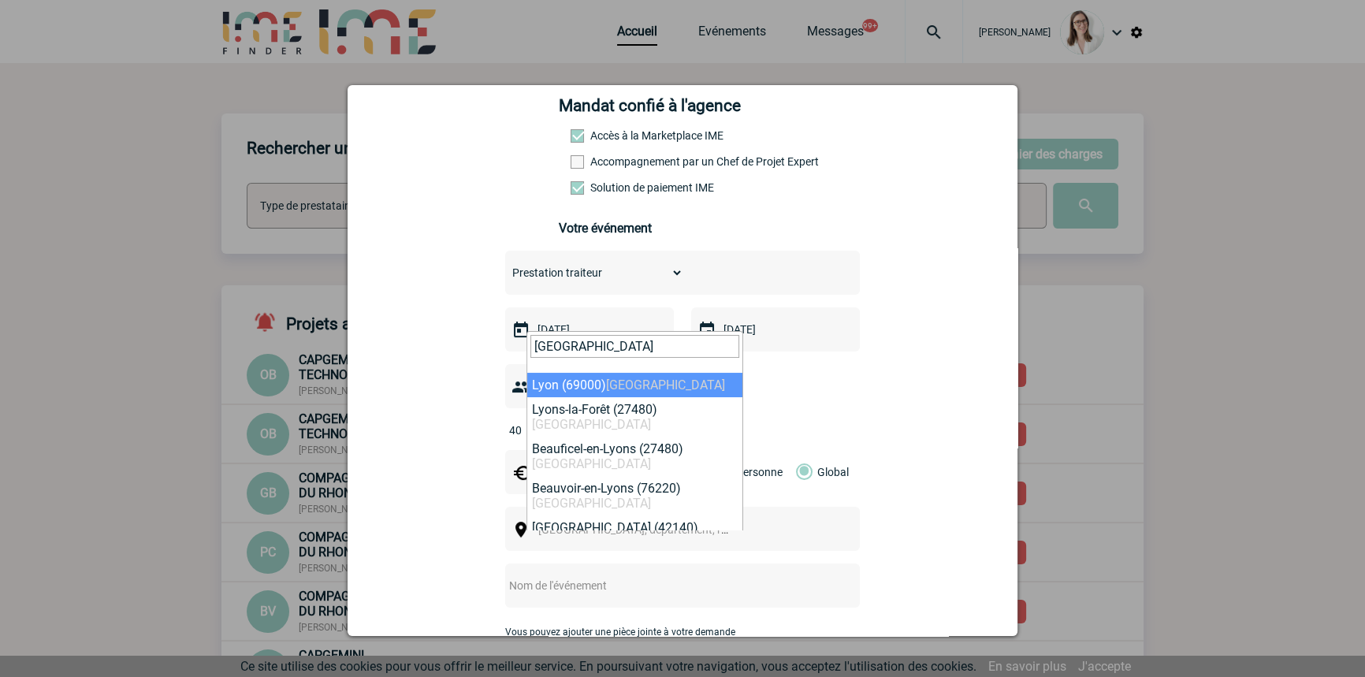
type input "[GEOGRAPHIC_DATA]"
select select "36544"
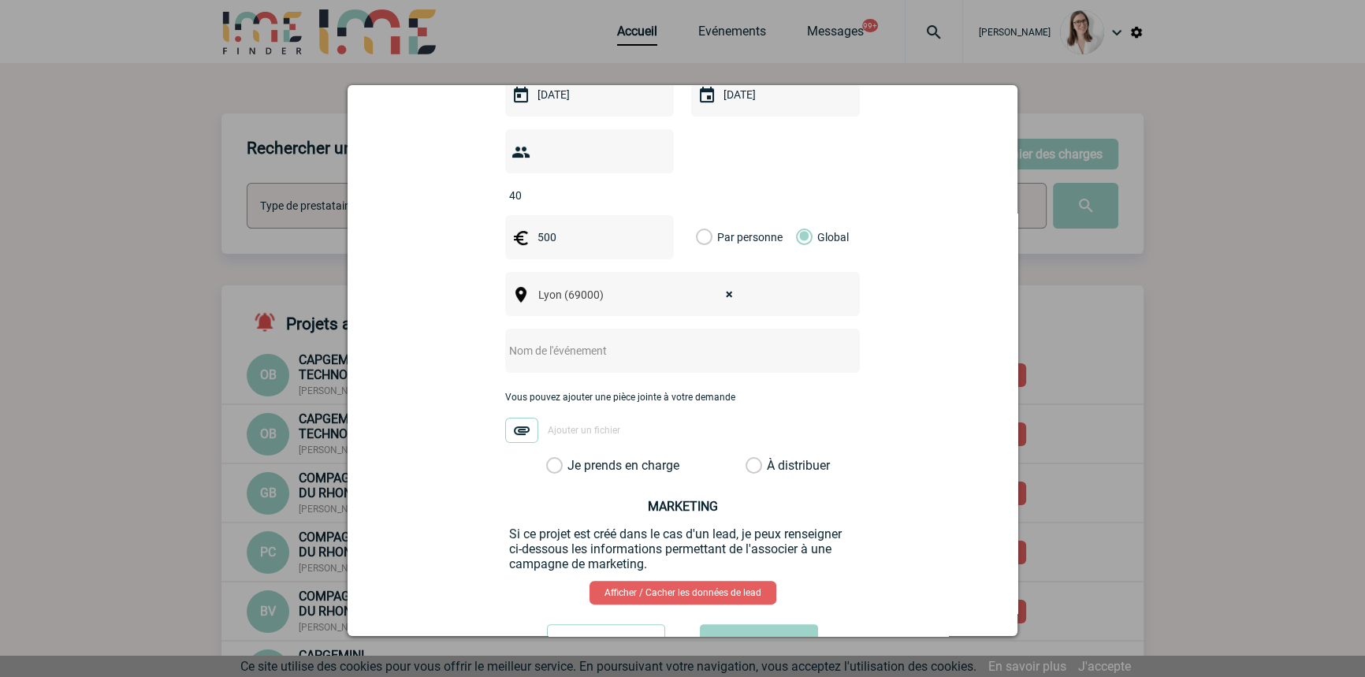
scroll to position [478, 0]
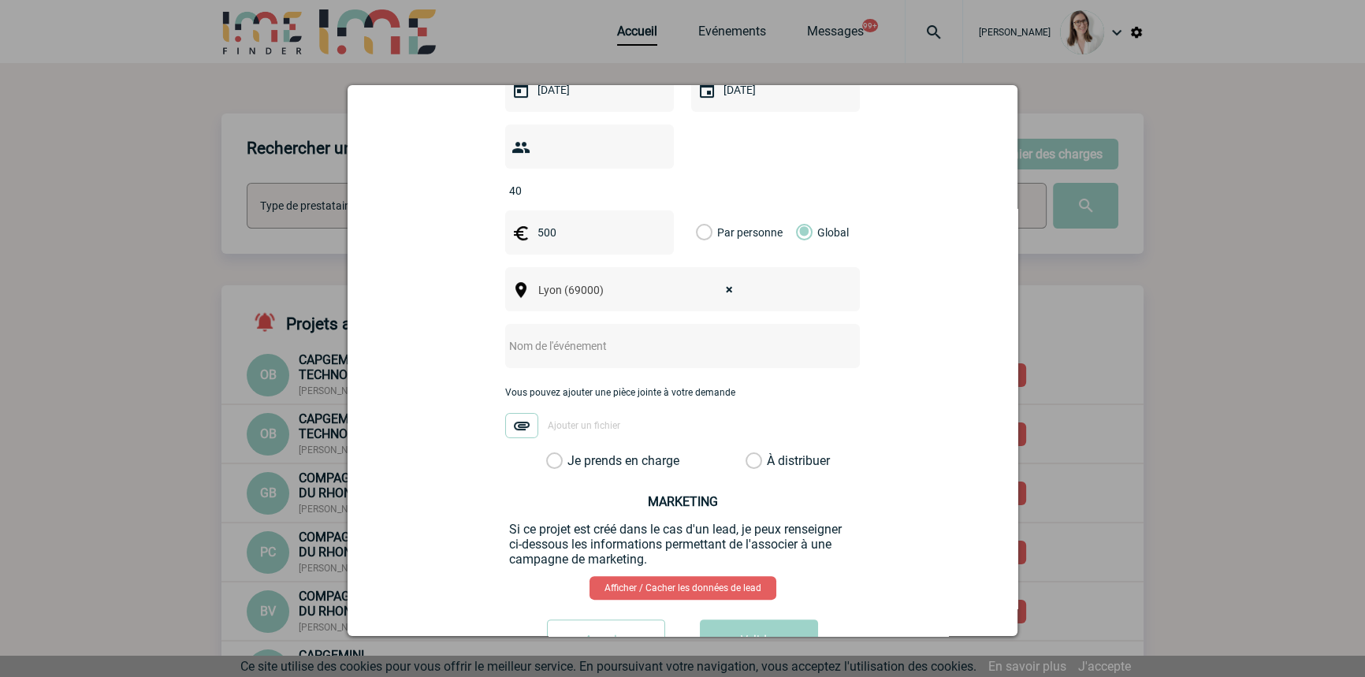
click at [562, 336] on input "text" at bounding box center [661, 346] width 313 height 20
type input "CENTRALISATION Le Labo d'Elo"
click at [573, 453] on label "Je prends en charge" at bounding box center [559, 461] width 27 height 16
click at [0, 0] on input "Je prends en charge" at bounding box center [0, 0] width 0 height 0
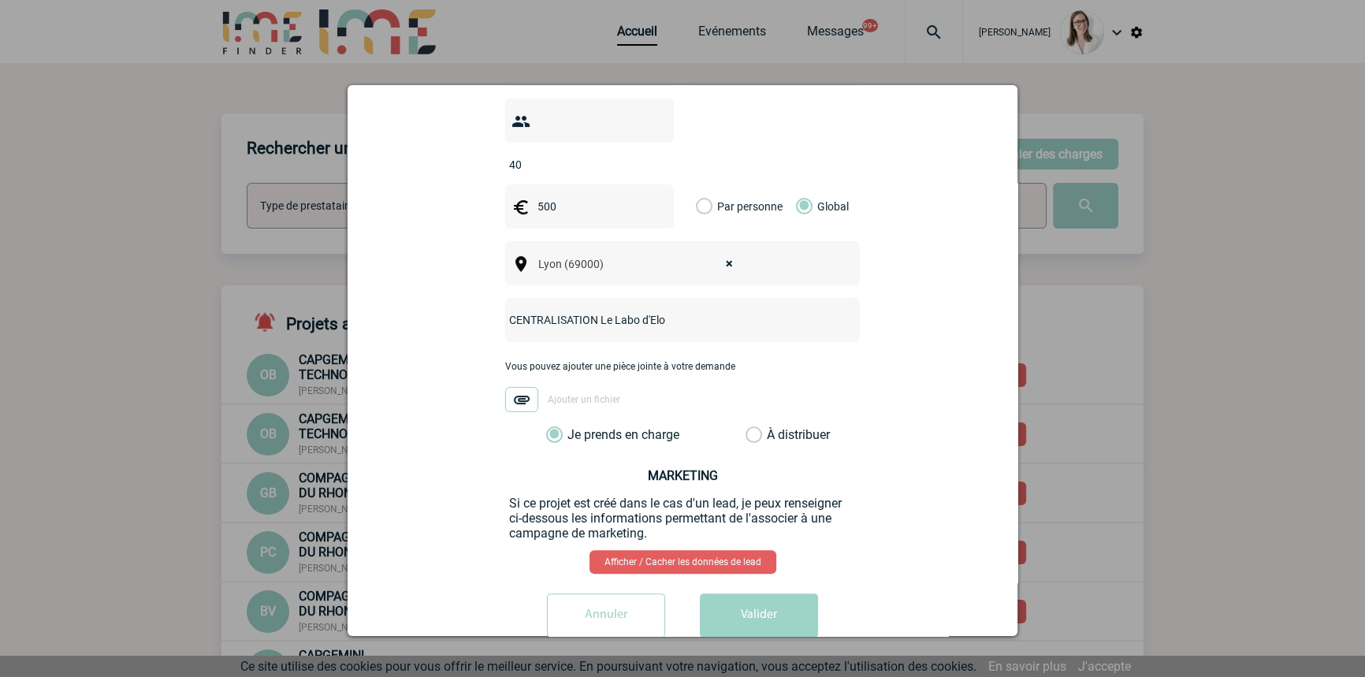
scroll to position [517, 0]
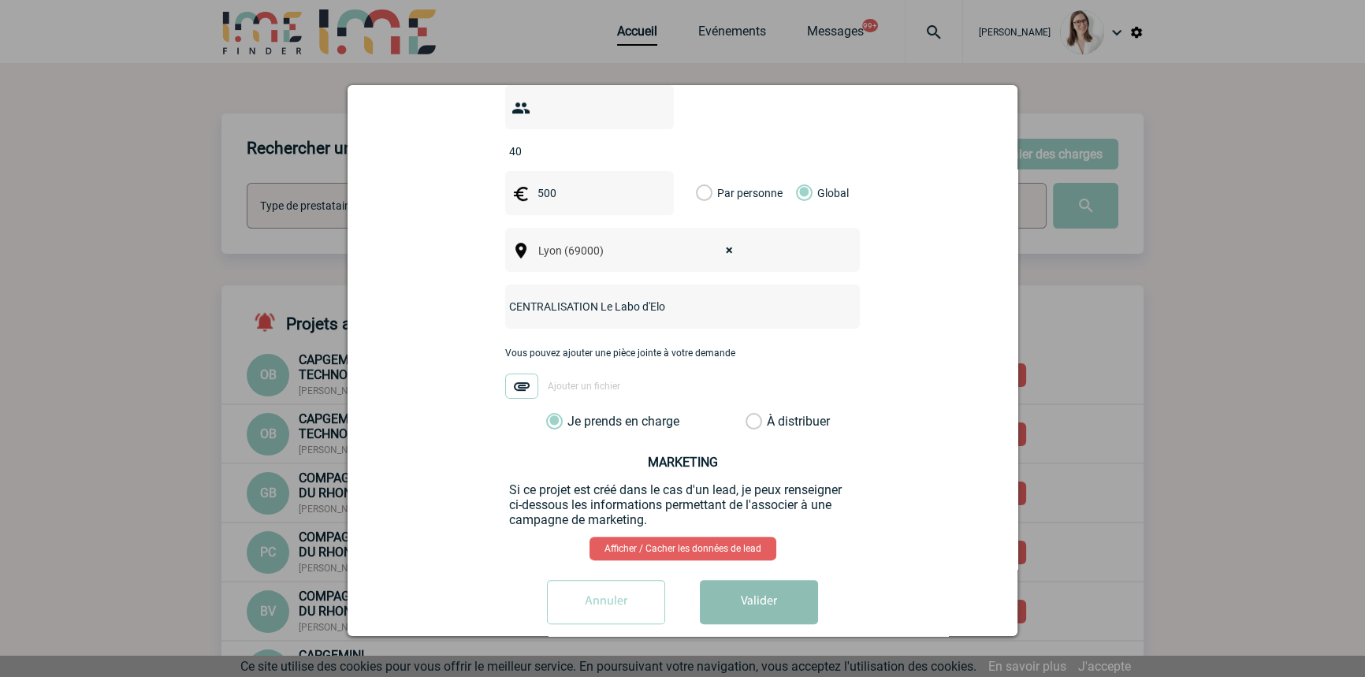
click at [731, 583] on button "Valider" at bounding box center [759, 602] width 118 height 44
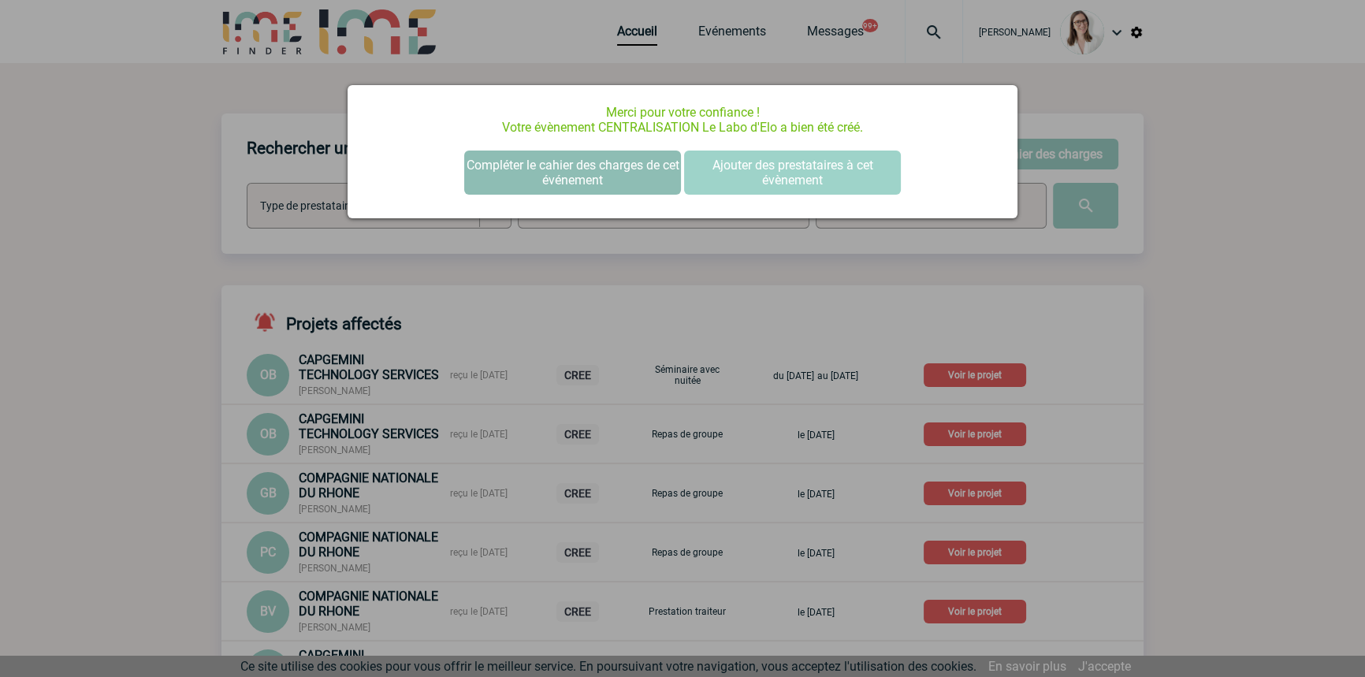
click at [598, 164] on button "Compléter le cahier des charges de cet événement" at bounding box center [572, 173] width 217 height 44
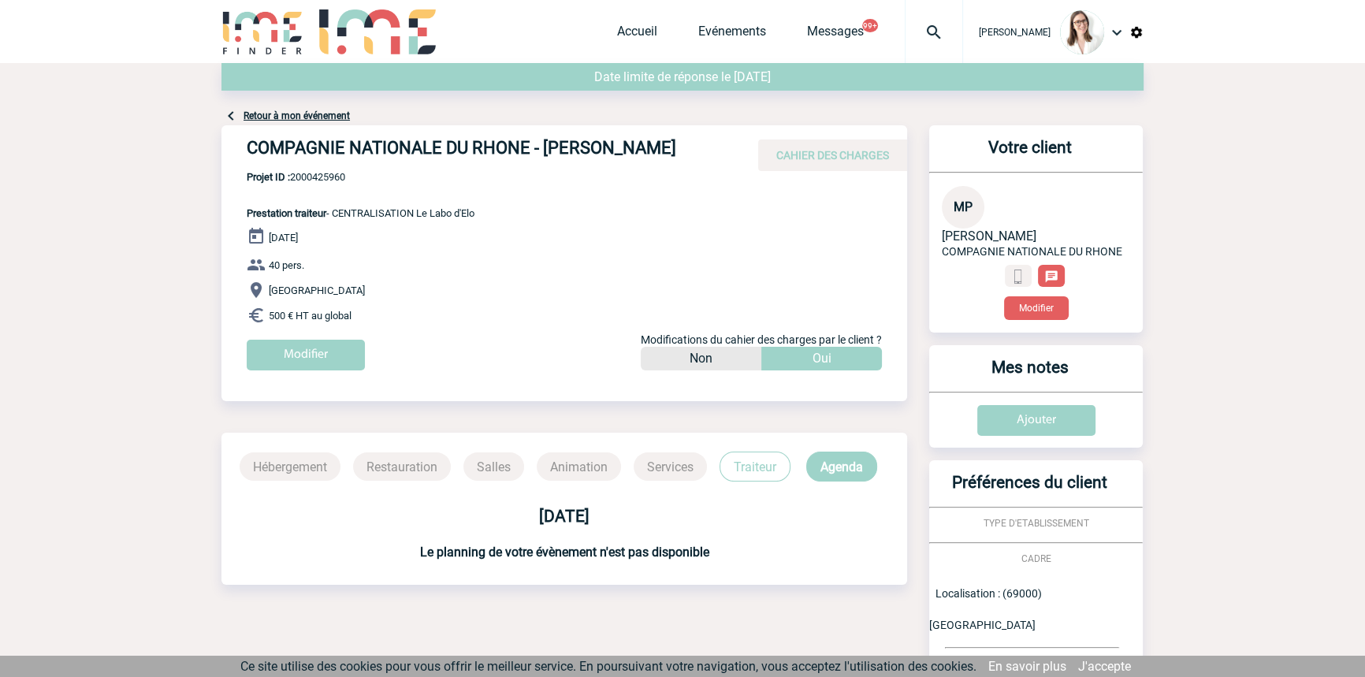
click at [337, 172] on span "Projet ID : 2000425960" at bounding box center [361, 177] width 228 height 12
copy span "2000425960"
